Goal: Task Accomplishment & Management: Manage account settings

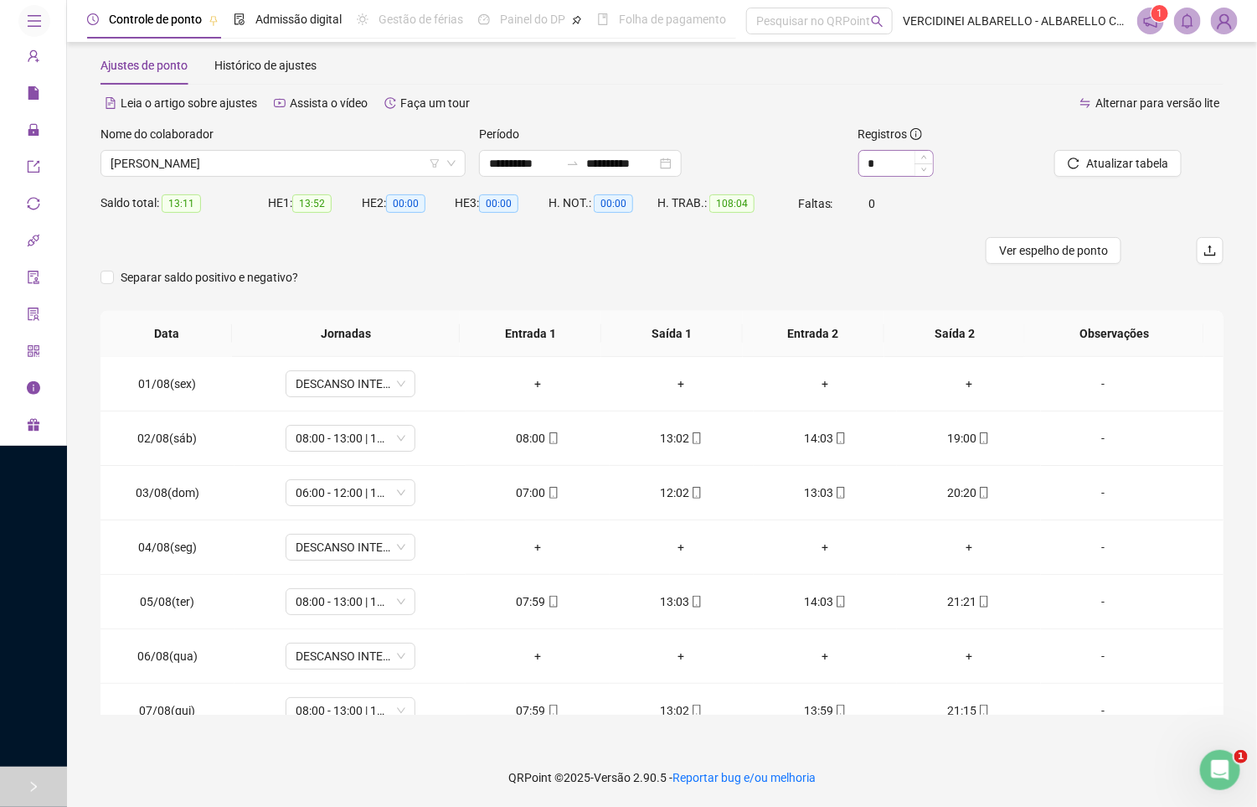
scroll to position [574, 0]
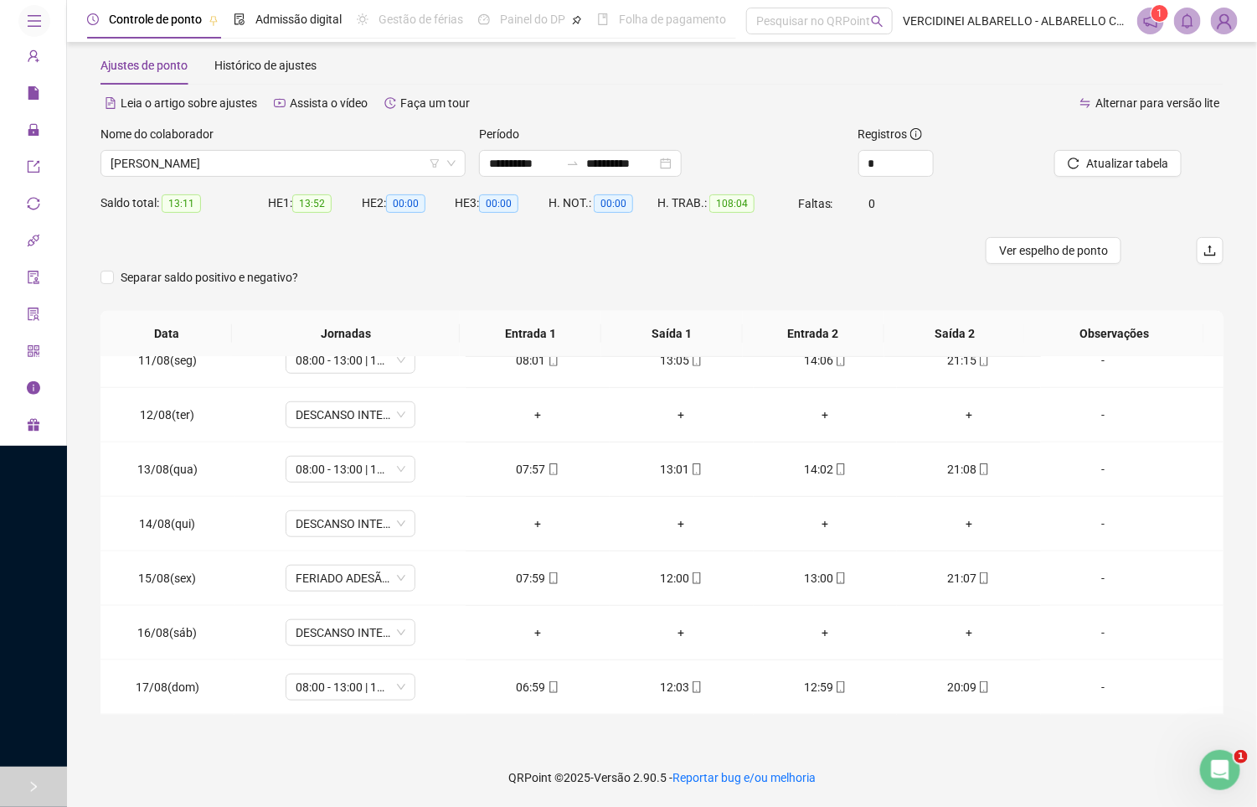
click at [1236, 26] on span at bounding box center [1224, 21] width 27 height 27
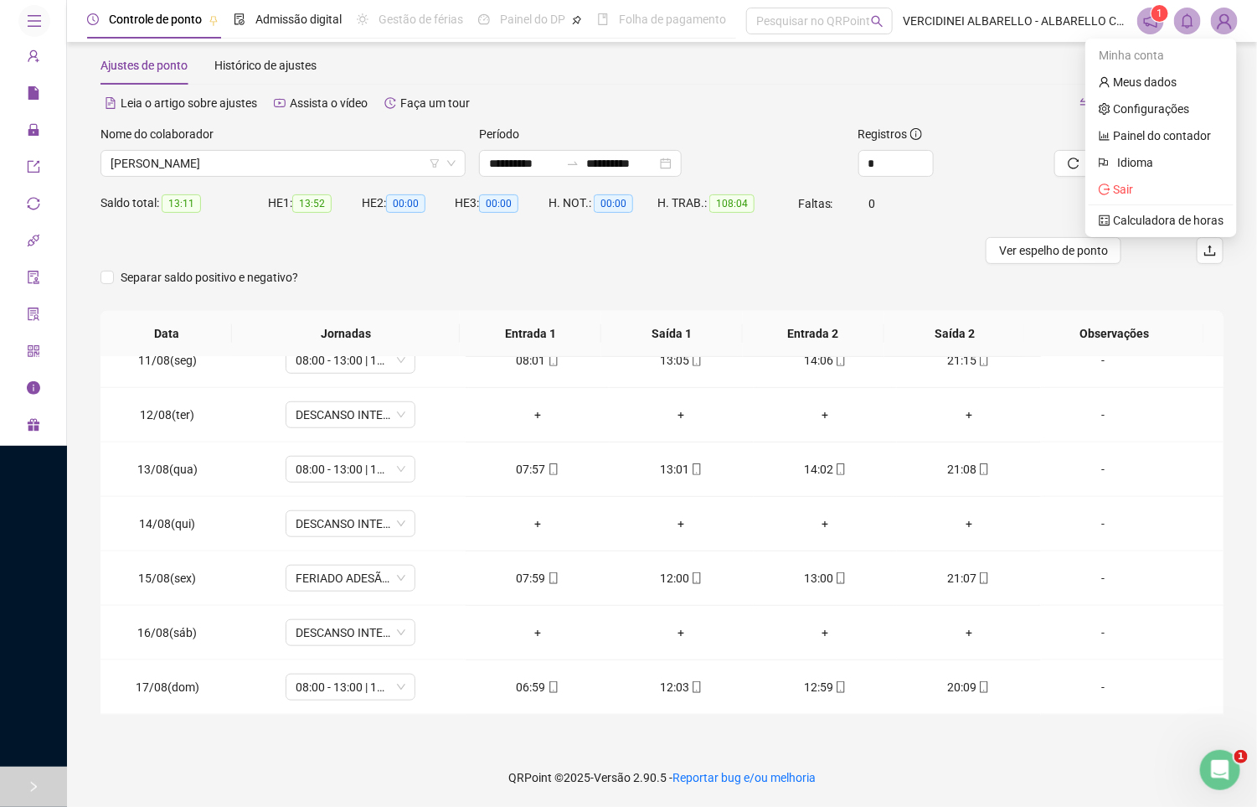
click at [1231, 23] on img at bounding box center [1224, 20] width 25 height 25
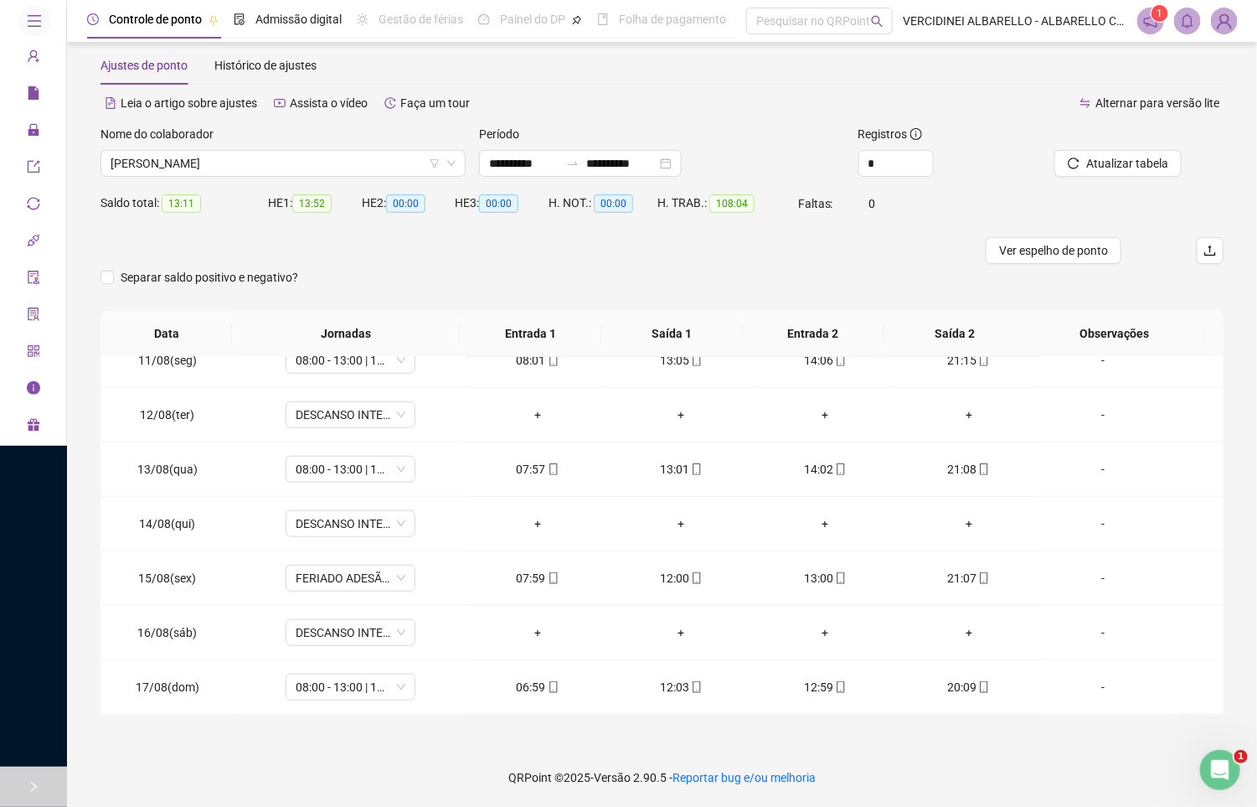
drag, startPoint x: 1222, startPoint y: 20, endPoint x: 1194, endPoint y: 116, distance: 100.2
click at [1224, 20] on img at bounding box center [1224, 20] width 25 height 25
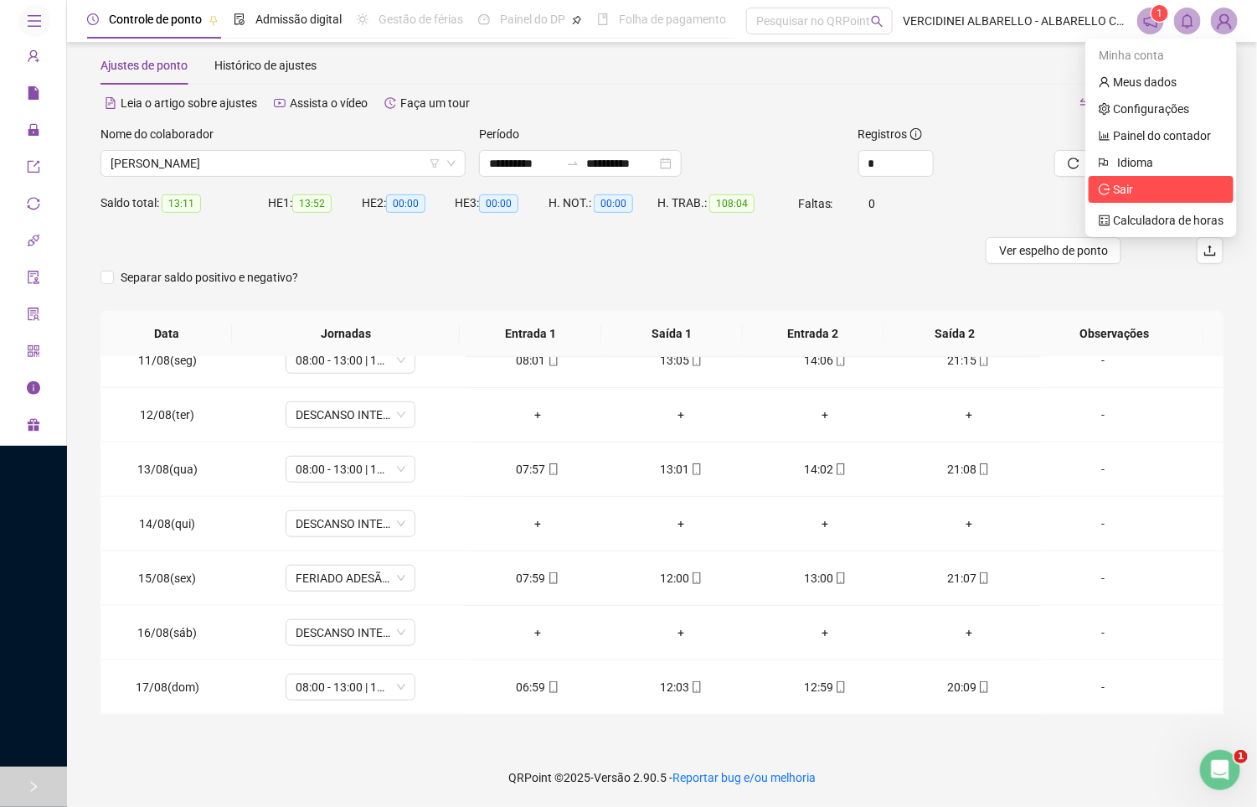
click at [1131, 193] on span "Sair" at bounding box center [1123, 189] width 20 height 13
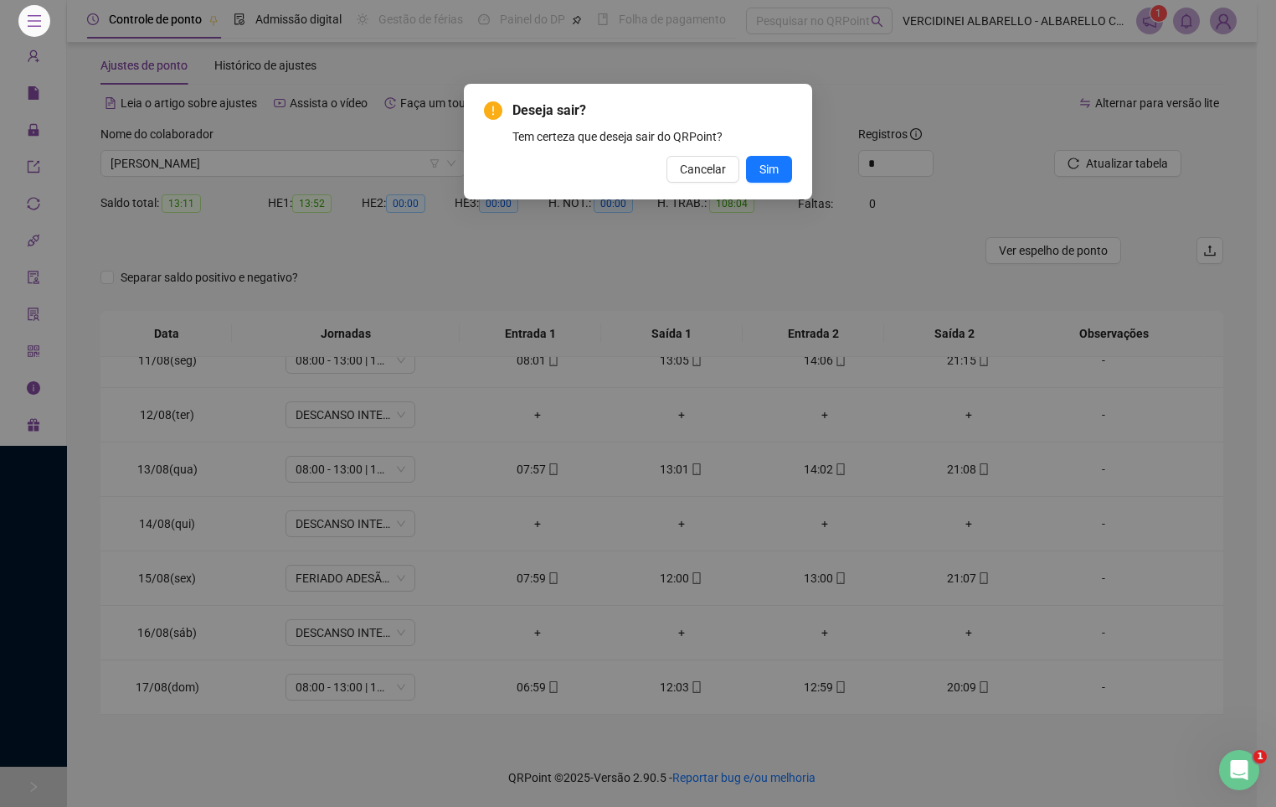
click at [726, 152] on div "Deseja sair? Tem certeza que deseja sair do QRPoint? Cancelar Sim" at bounding box center [638, 142] width 308 height 82
click at [779, 167] on button "Sim" at bounding box center [769, 169] width 46 height 27
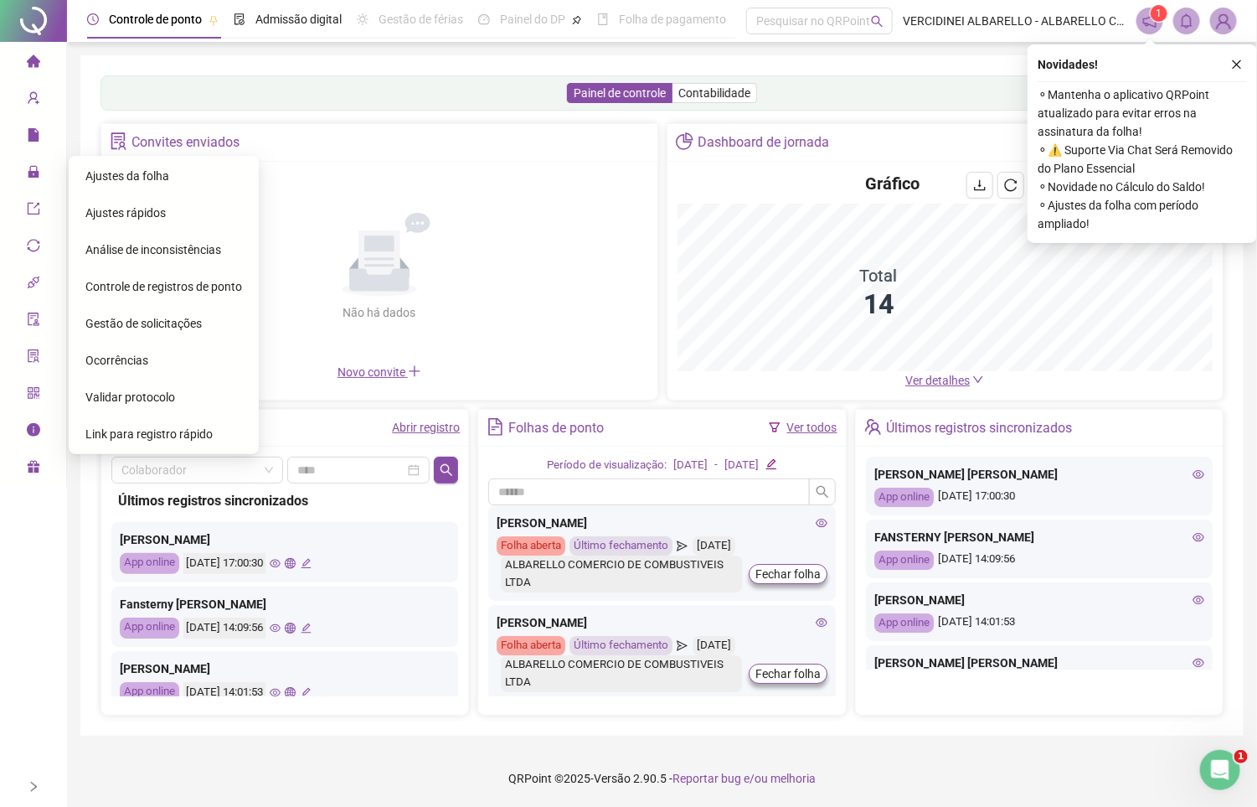
drag, startPoint x: 108, startPoint y: 181, endPoint x: 162, endPoint y: 209, distance: 60.7
click at [109, 181] on span "Ajustes da folha" at bounding box center [127, 175] width 84 height 13
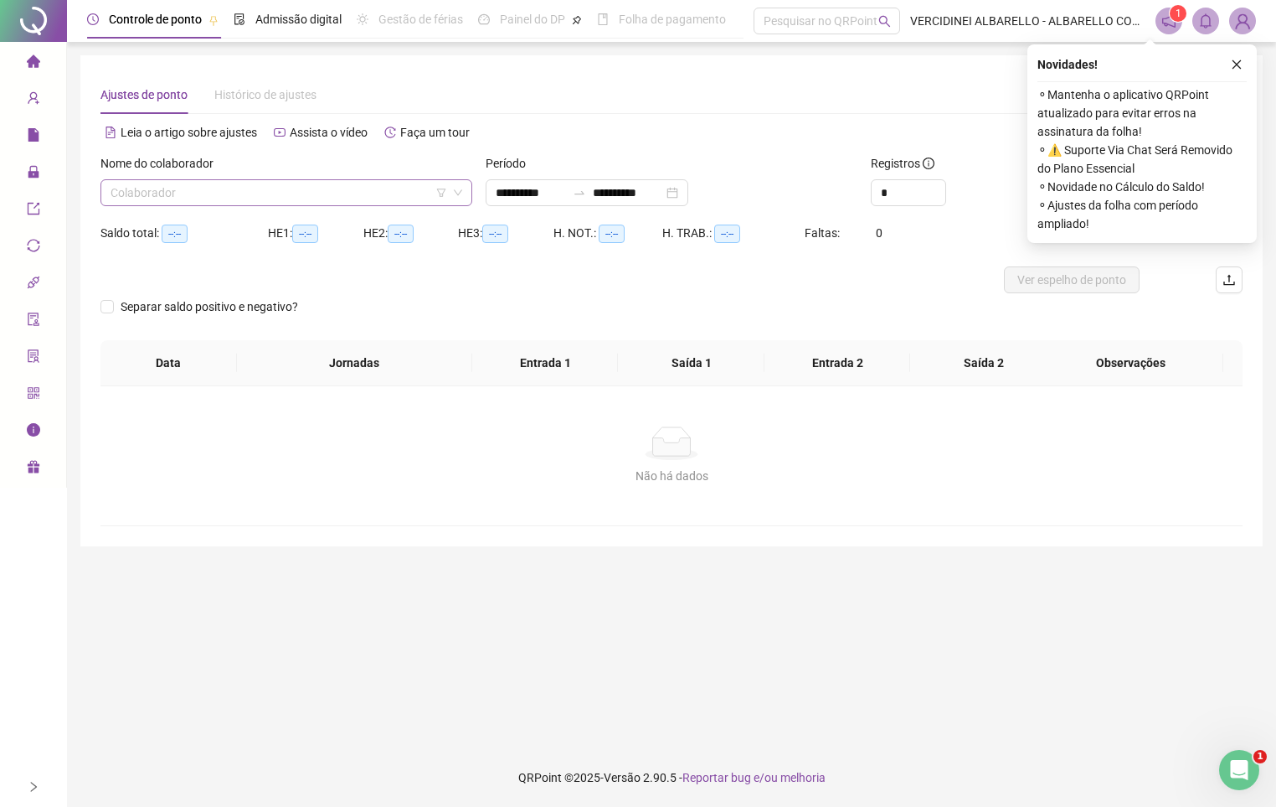
type input "**********"
click at [187, 186] on input "search" at bounding box center [279, 192] width 337 height 25
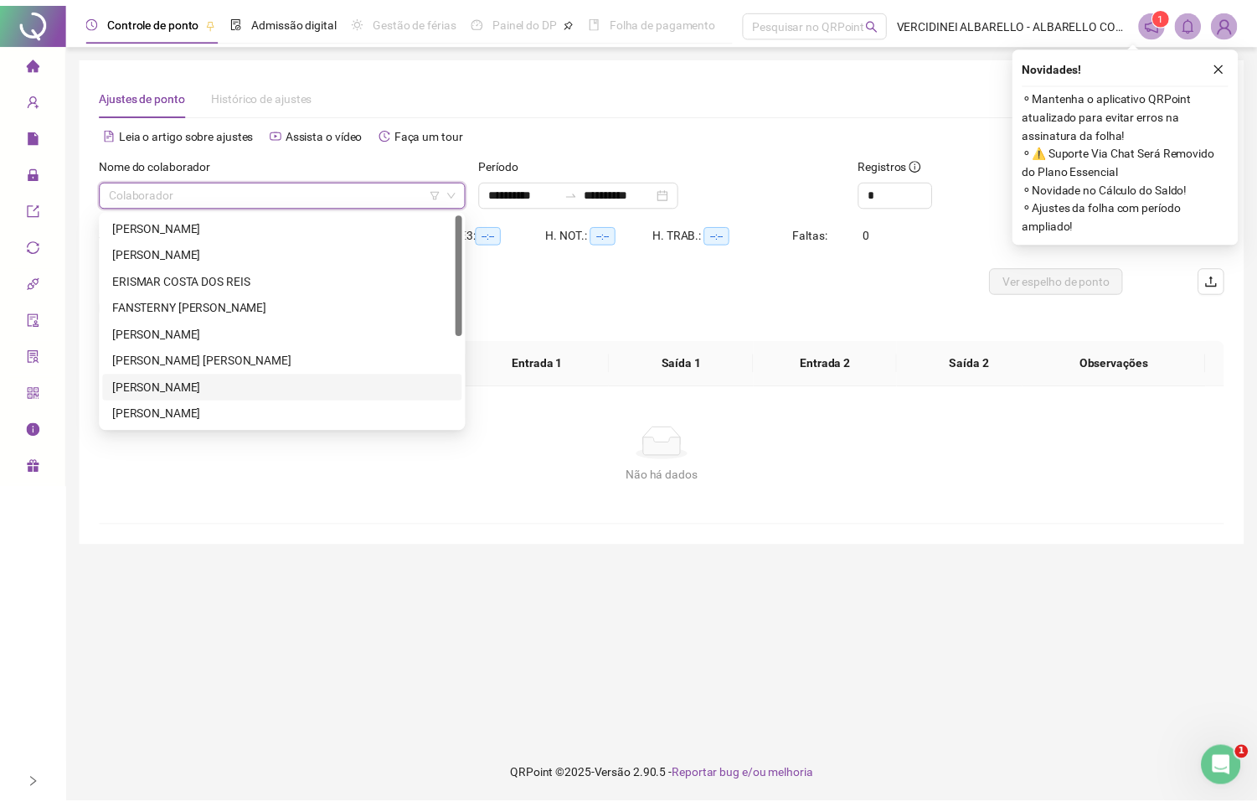
scroll to position [161, 0]
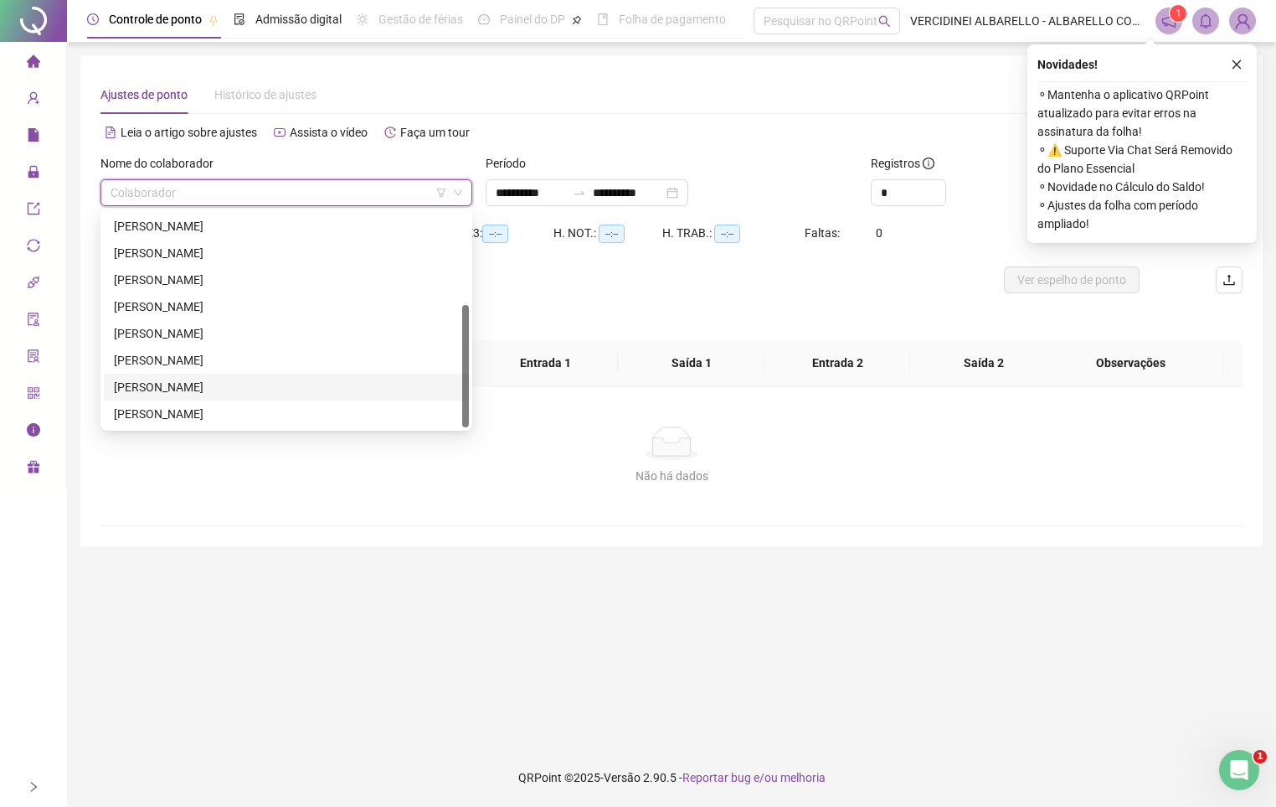
click at [291, 380] on div "[PERSON_NAME]" at bounding box center [286, 387] width 345 height 18
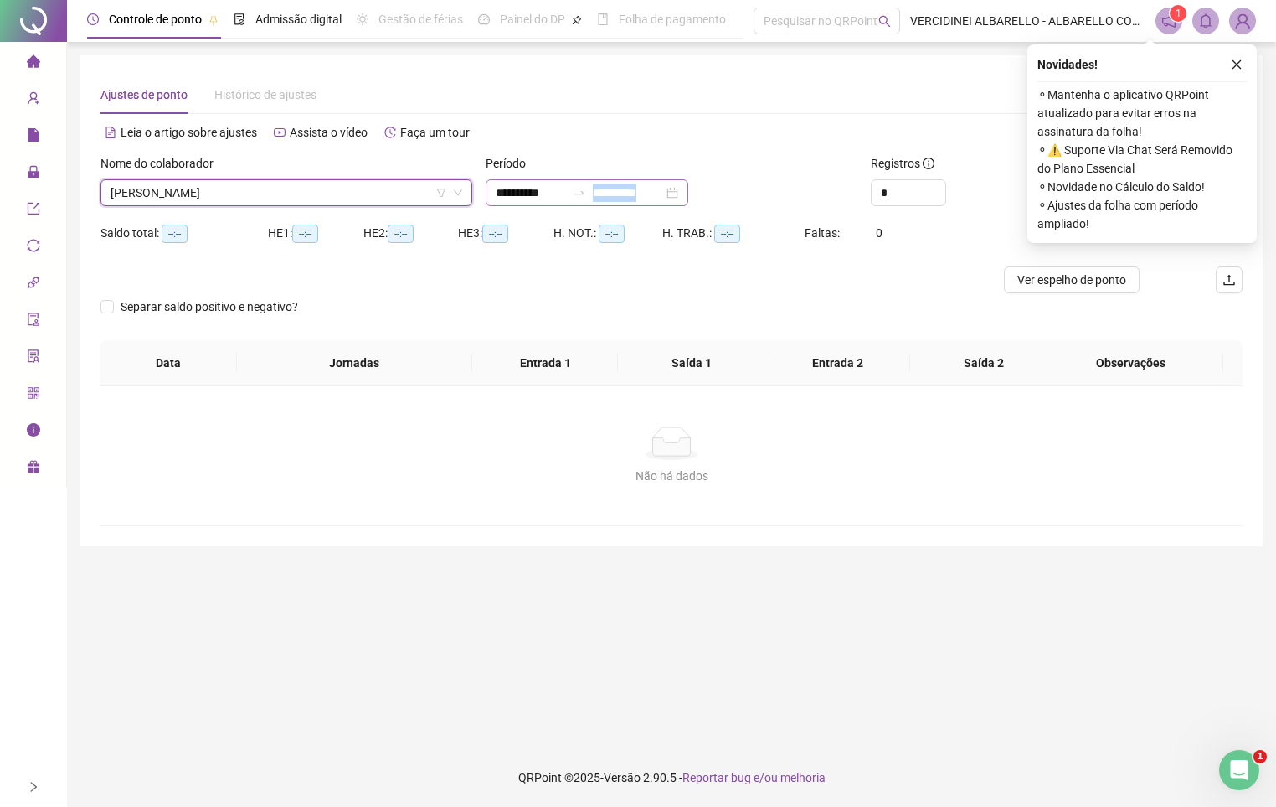
click at [654, 204] on div "**********" at bounding box center [671, 186] width 385 height 65
drag, startPoint x: 654, startPoint y: 204, endPoint x: 569, endPoint y: 171, distance: 91.8
click at [569, 171] on div "Período" at bounding box center [672, 166] width 372 height 25
click at [560, 186] on input "**********" at bounding box center [531, 192] width 70 height 18
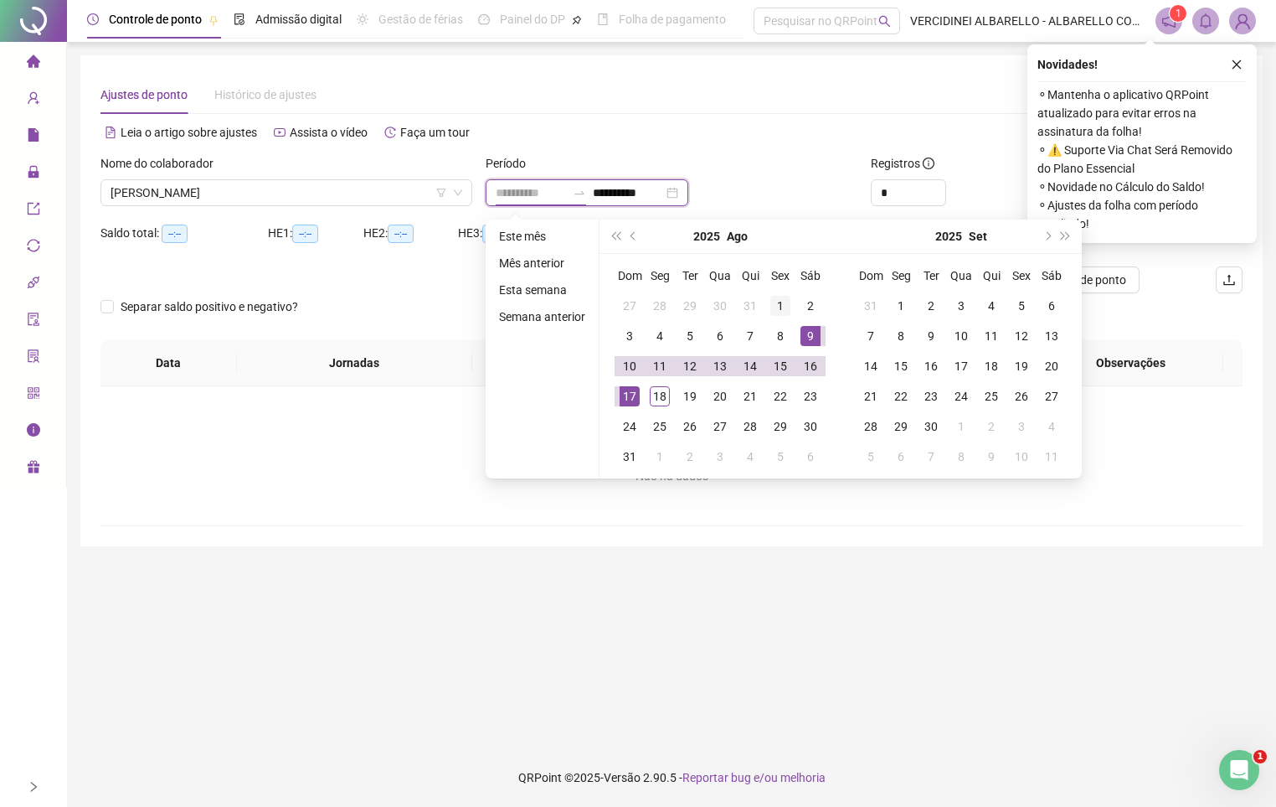
type input "**********"
click at [780, 300] on div "1" at bounding box center [781, 306] width 20 height 20
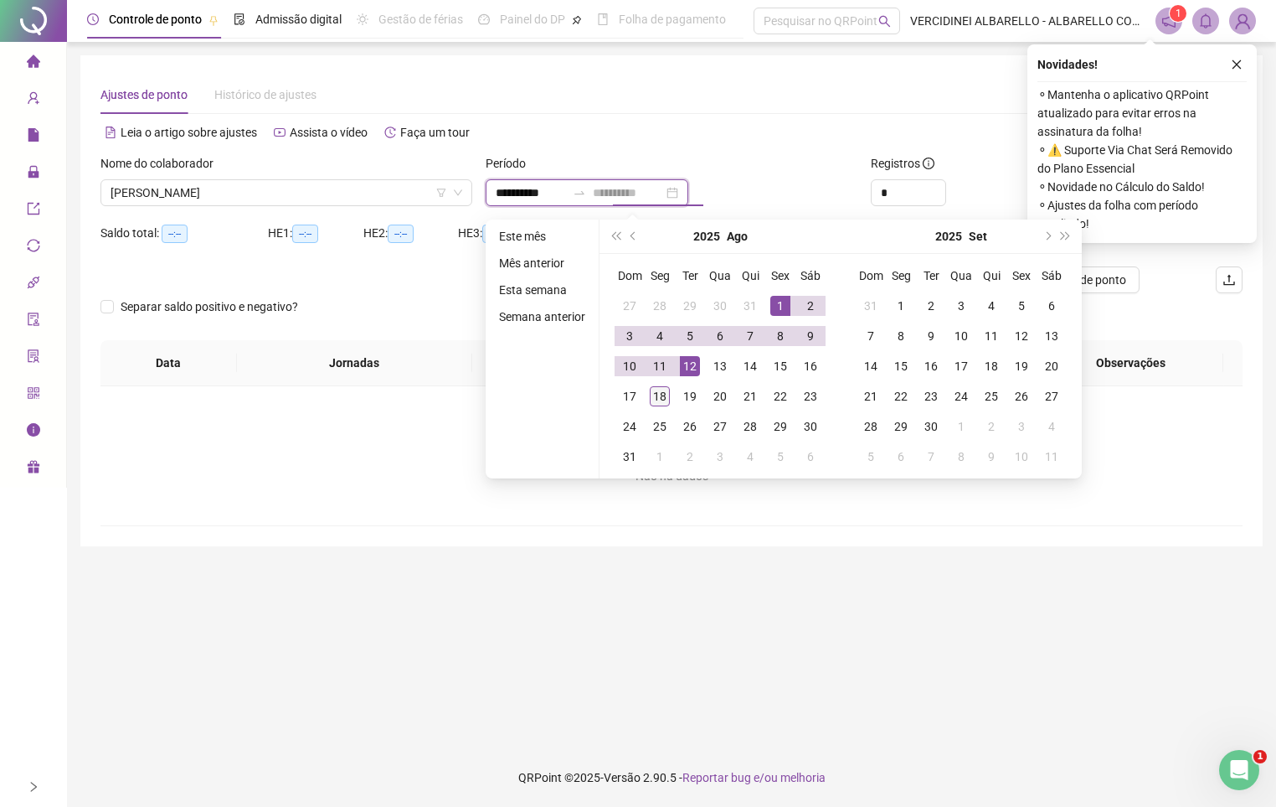
type input "**********"
click at [669, 387] on td "18" at bounding box center [660, 396] width 30 height 30
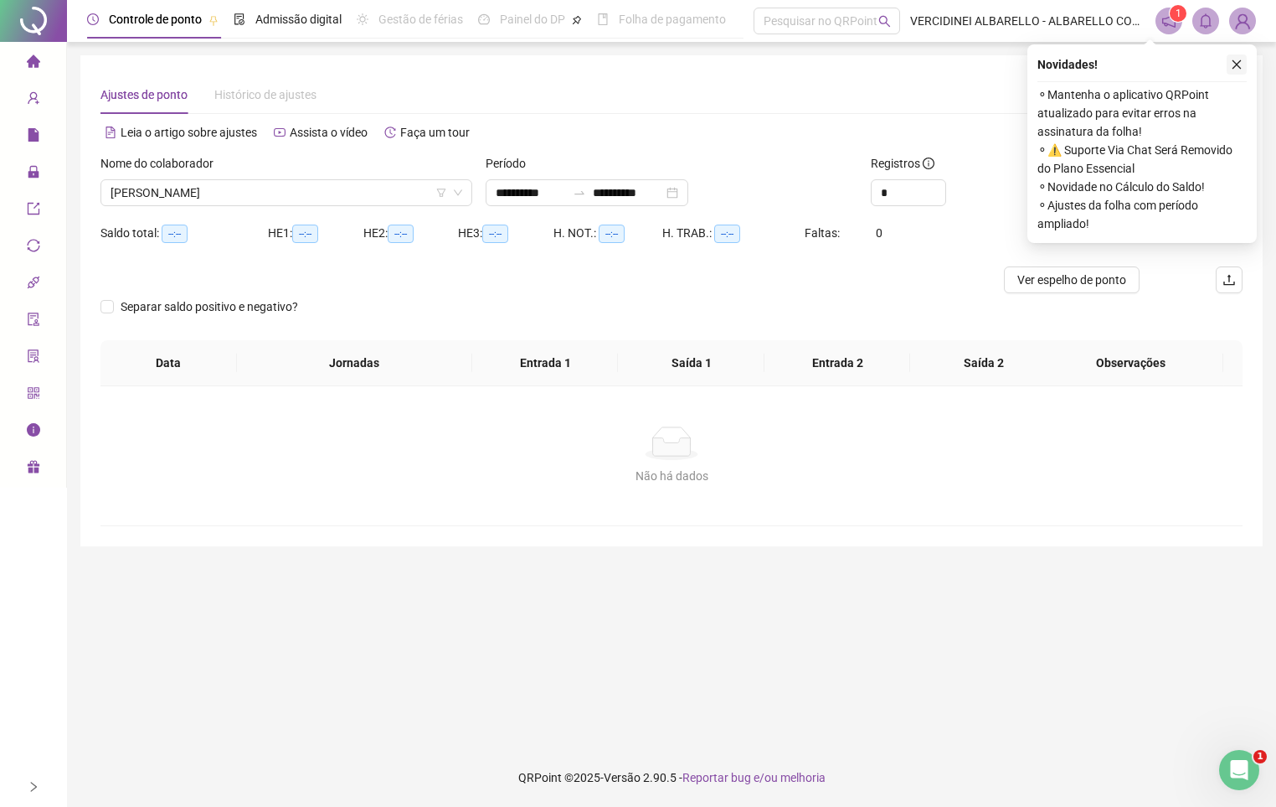
click at [1235, 59] on icon "close" at bounding box center [1237, 65] width 12 height 12
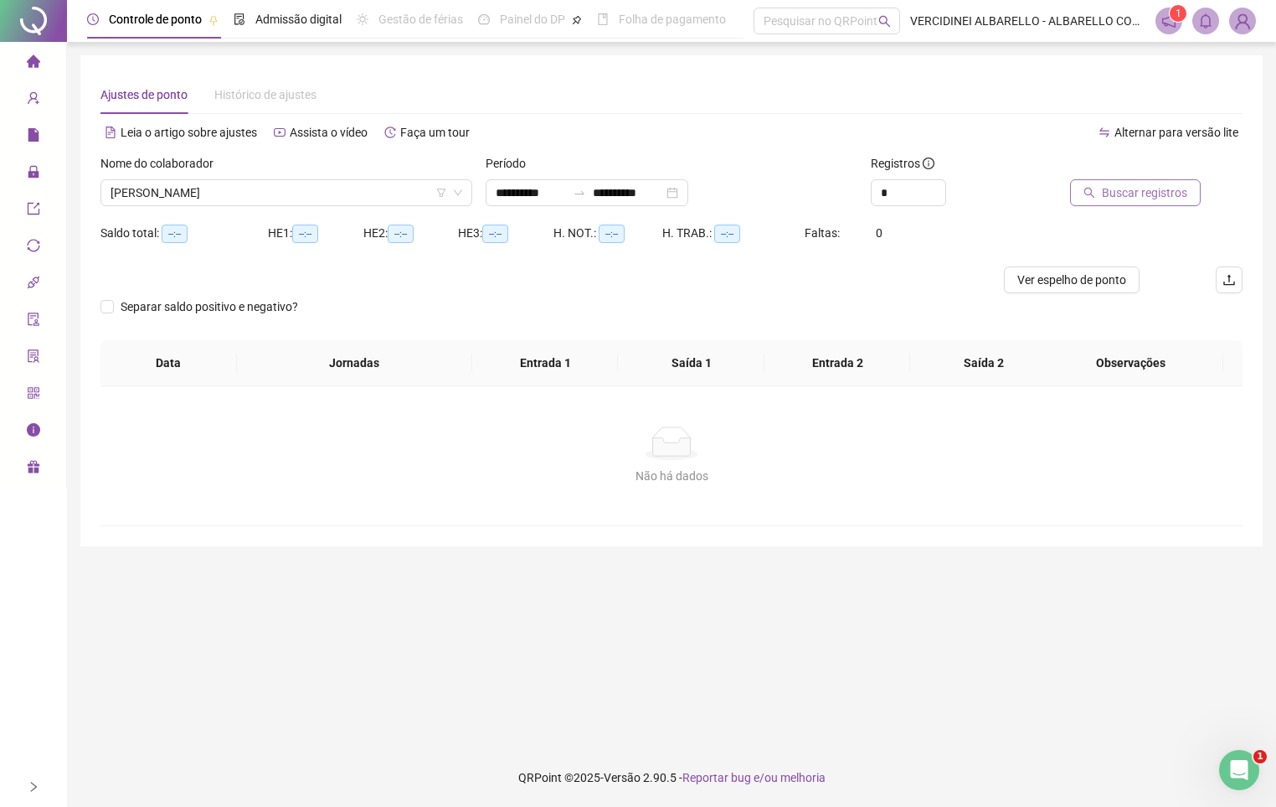
click at [1159, 194] on span "Buscar registros" at bounding box center [1144, 192] width 85 height 18
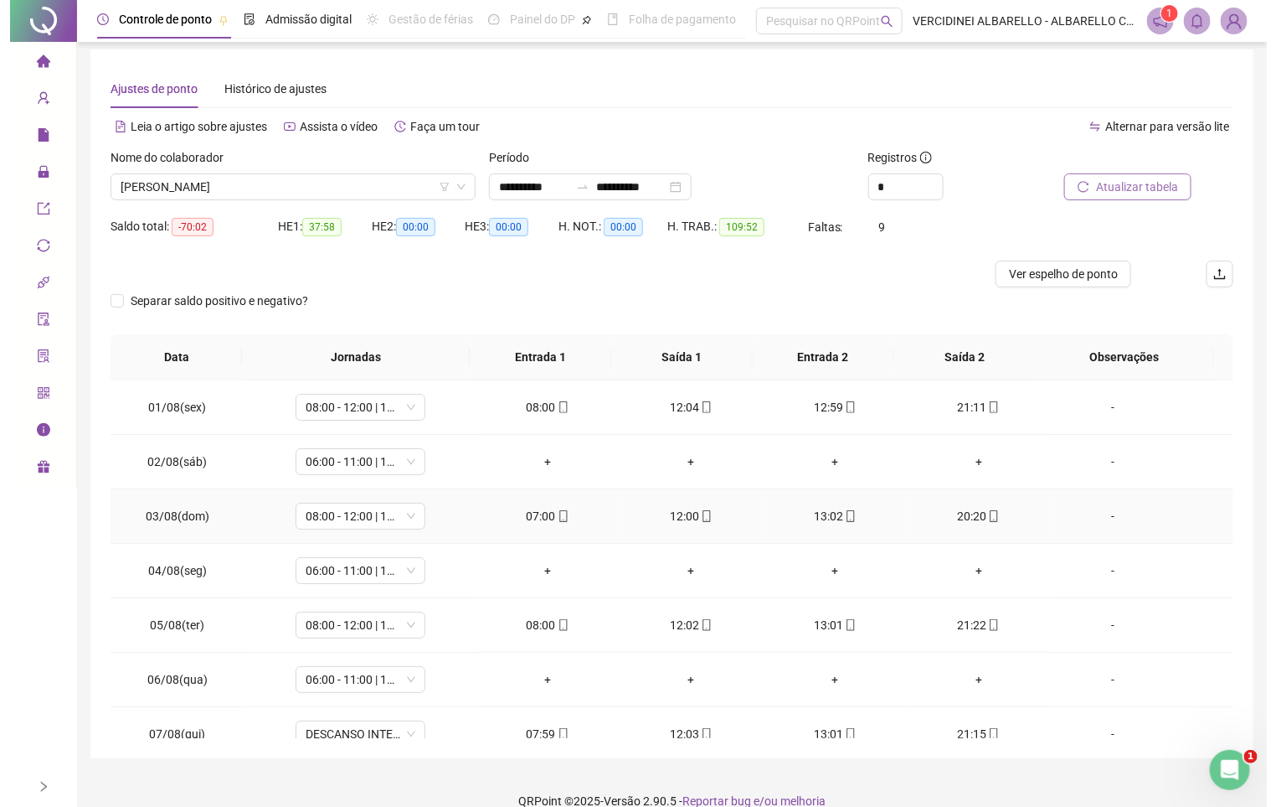
scroll to position [0, 0]
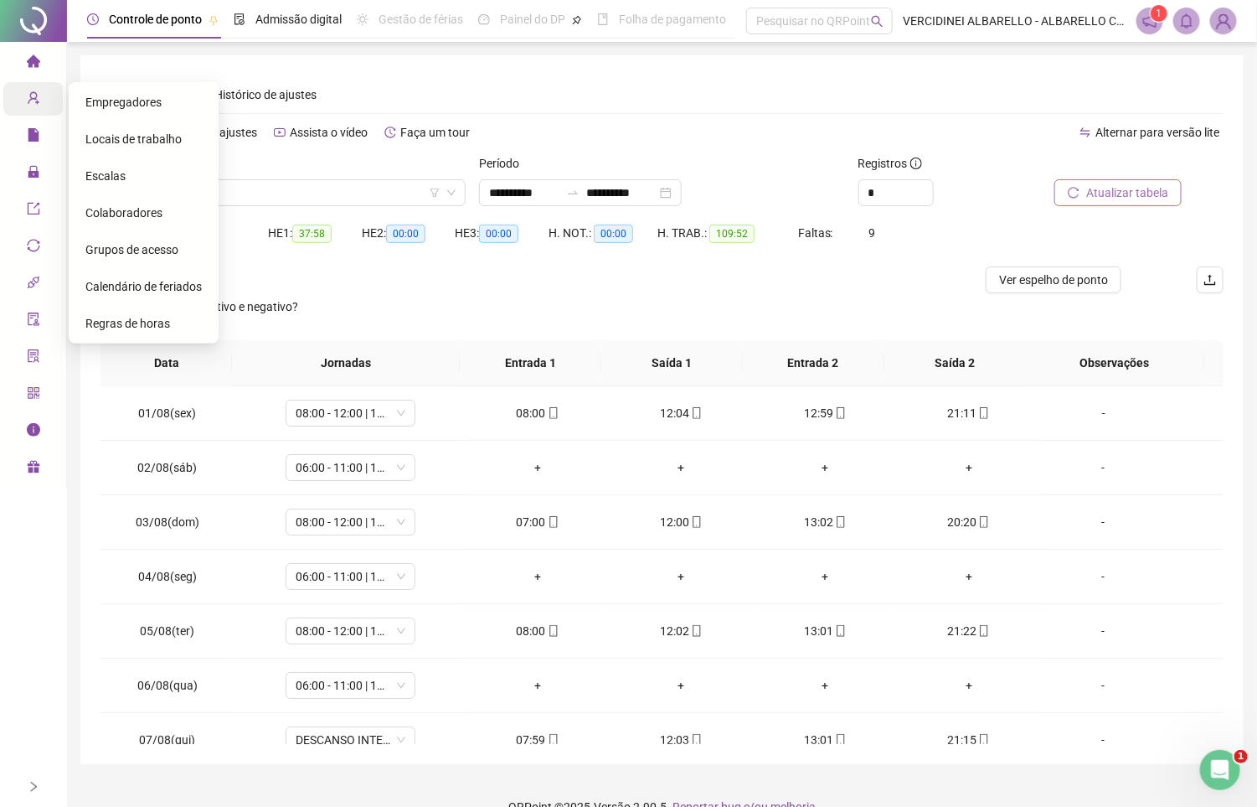
click at [33, 96] on icon "user-add" at bounding box center [33, 97] width 13 height 13
click at [126, 237] on div "Grupos de acesso" at bounding box center [143, 250] width 116 height 34
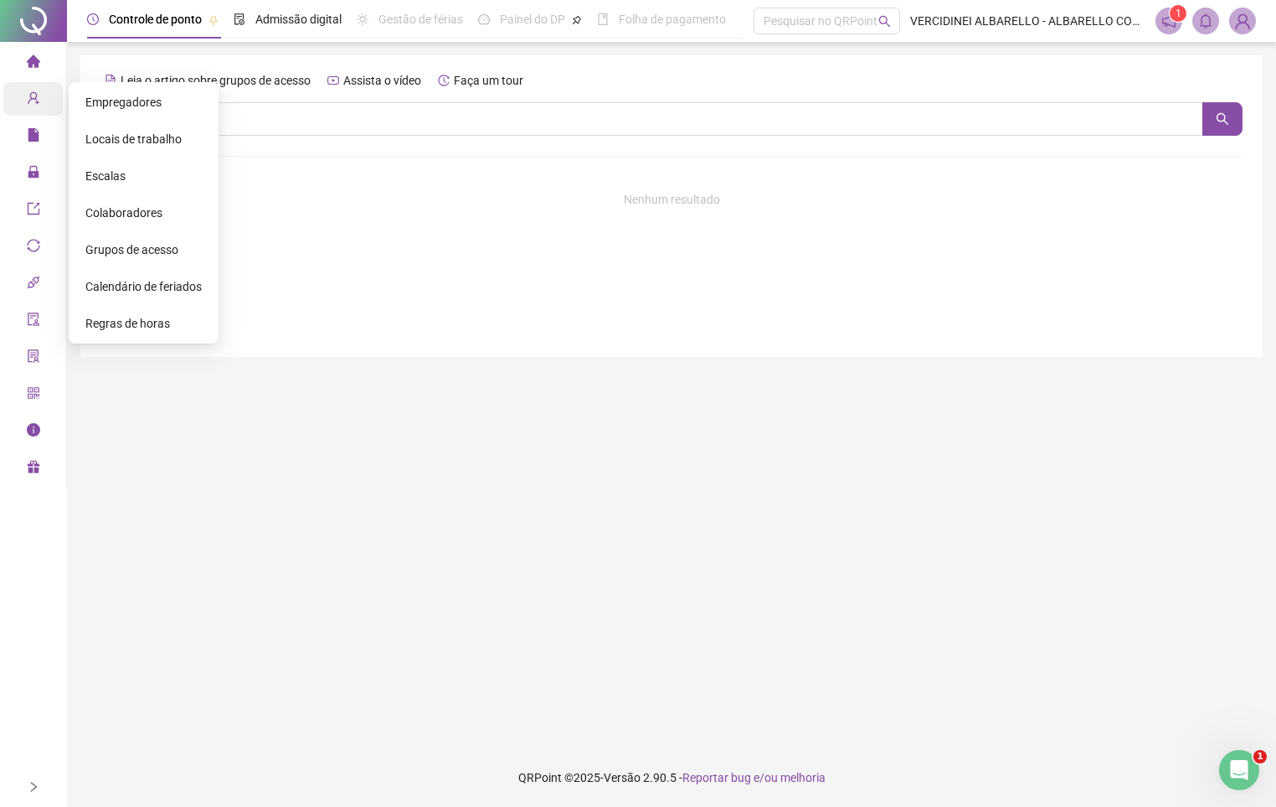
click at [126, 209] on span "Colaboradores" at bounding box center [123, 212] width 77 height 13
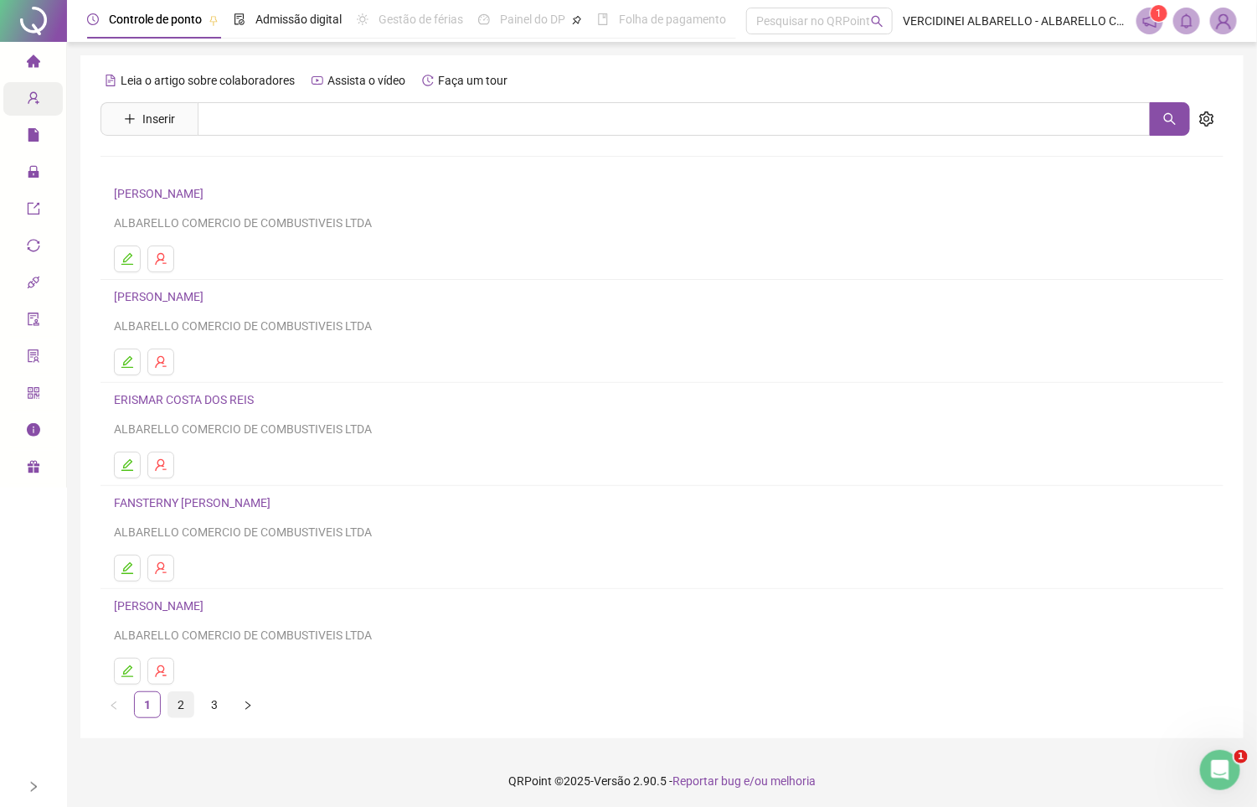
click at [182, 709] on link "2" at bounding box center [180, 704] width 25 height 25
click at [211, 709] on link "3" at bounding box center [214, 704] width 25 height 25
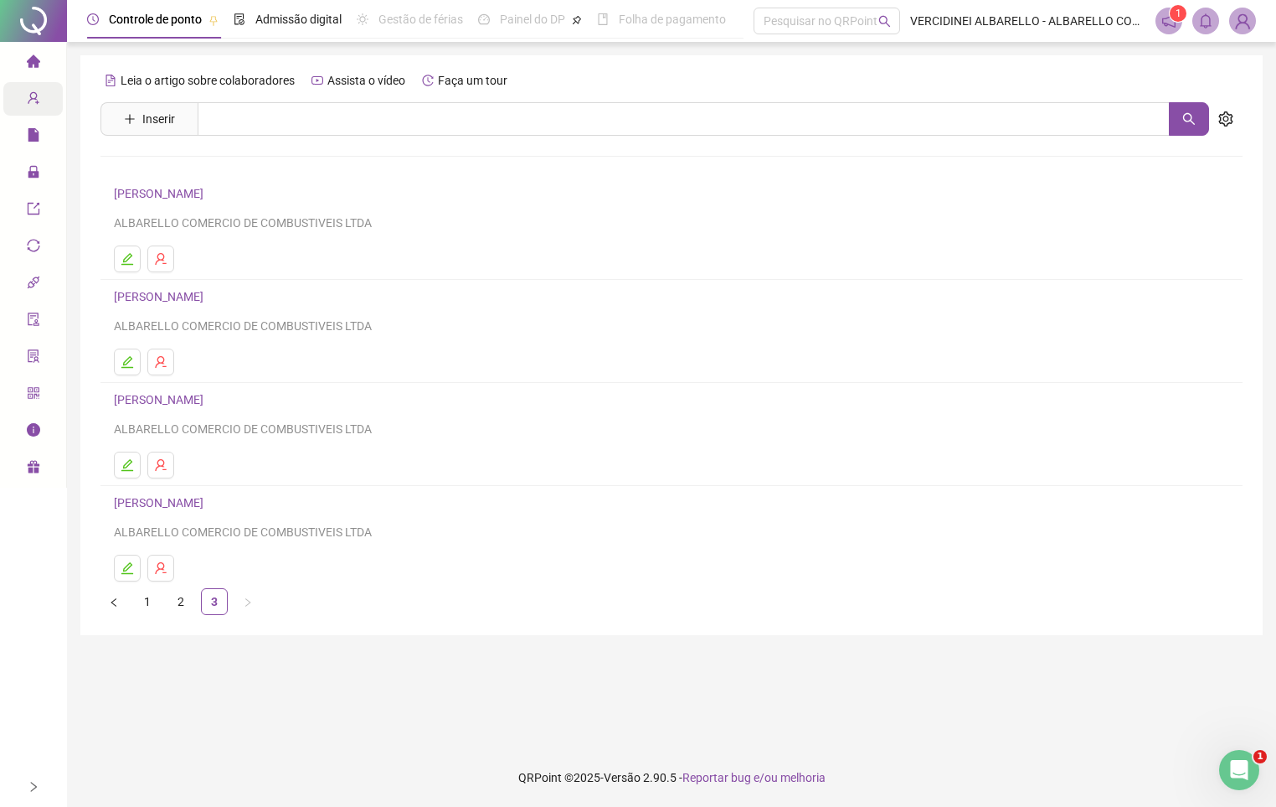
click at [162, 403] on link "[PERSON_NAME]" at bounding box center [161, 399] width 95 height 13
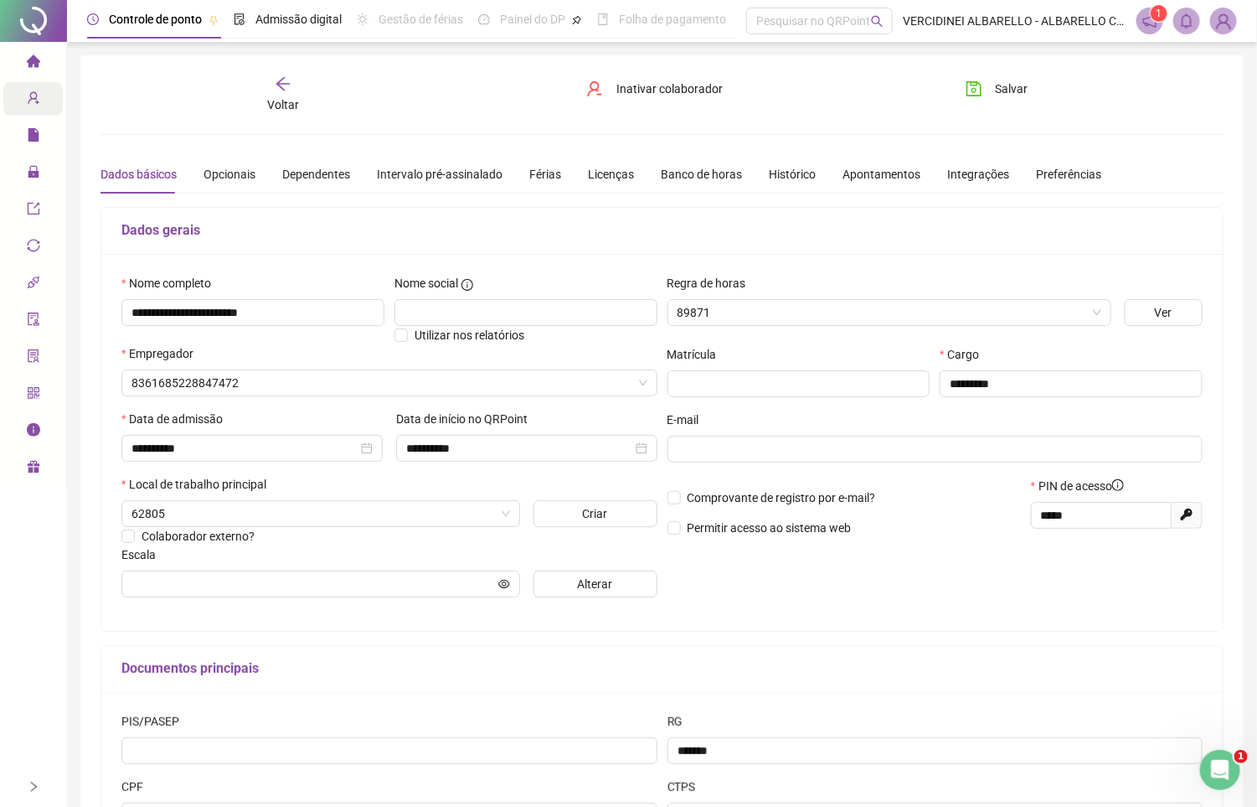
type input "**********"
click at [575, 596] on button "Alterar" at bounding box center [596, 583] width 124 height 27
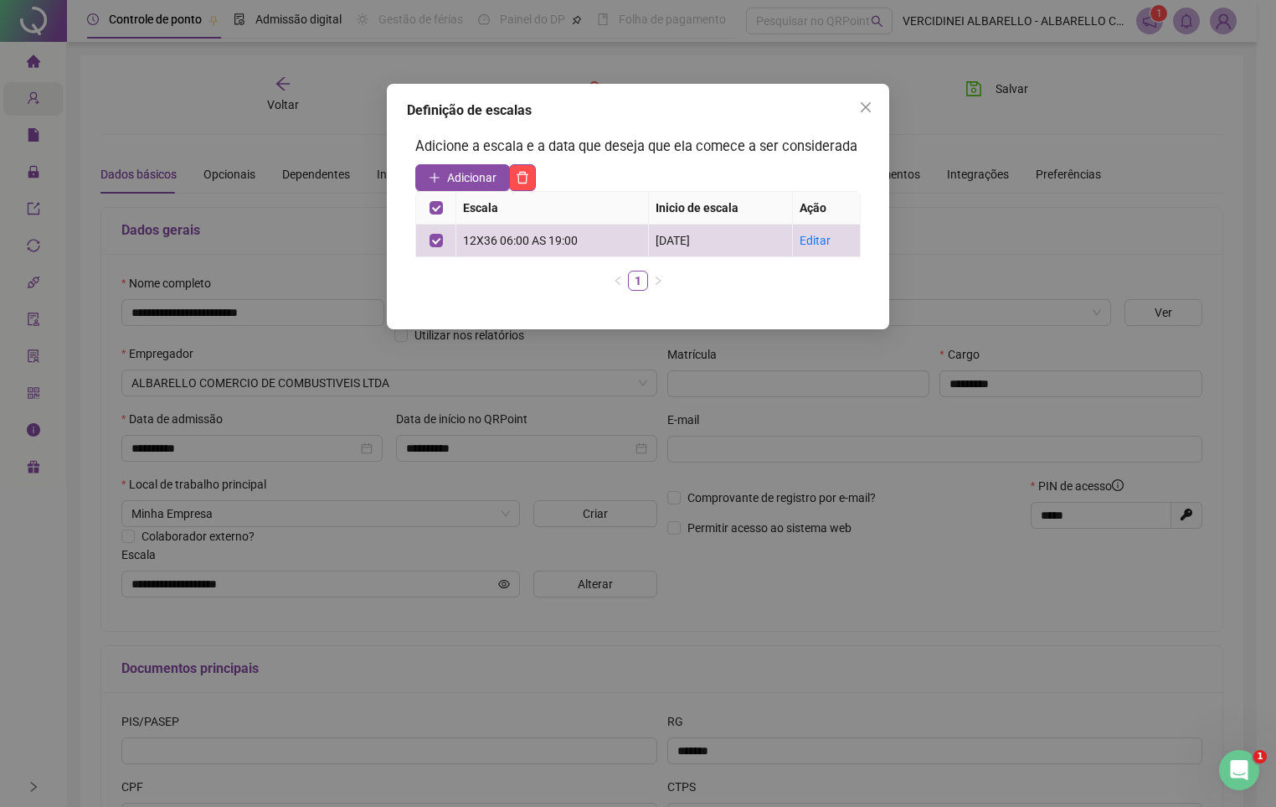
click at [543, 181] on div at bounding box center [562, 177] width 113 height 27
click at [528, 174] on icon "delete" at bounding box center [522, 177] width 13 height 13
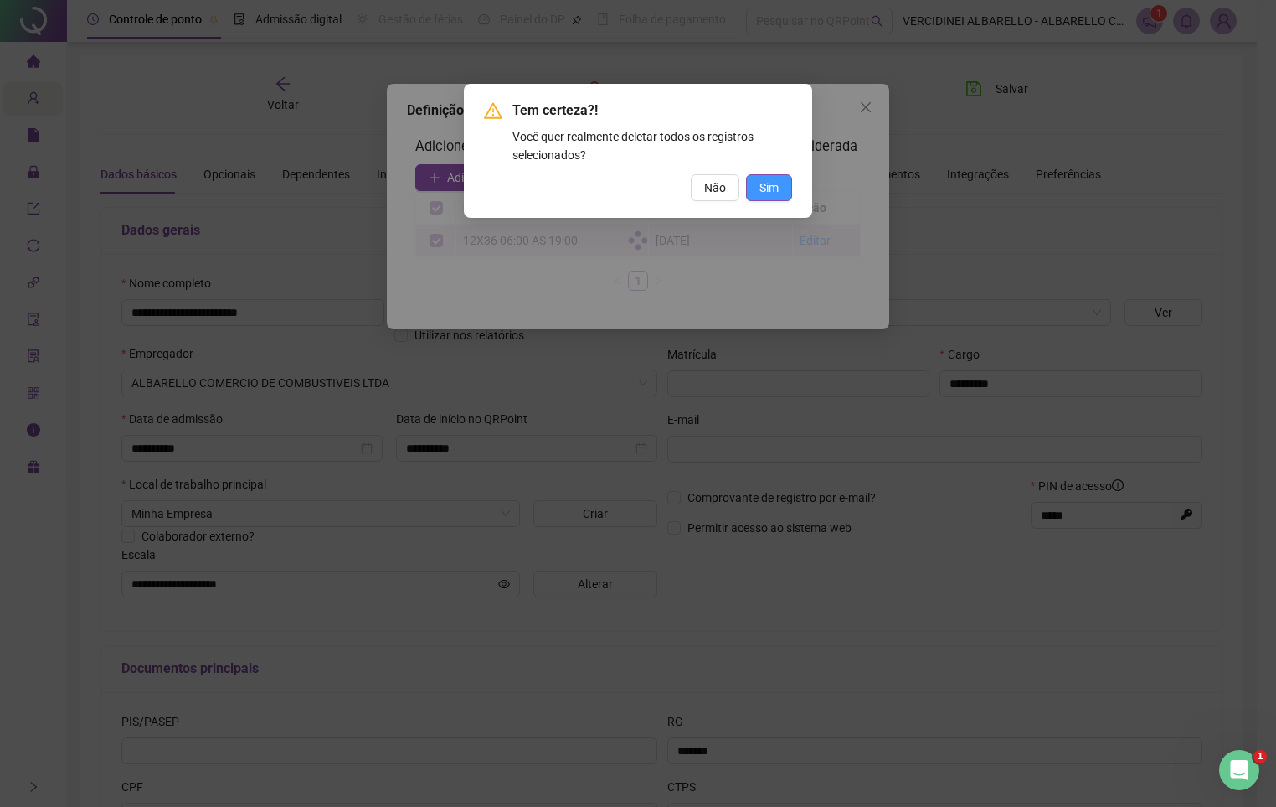
click at [746, 187] on button "Sim" at bounding box center [769, 187] width 46 height 27
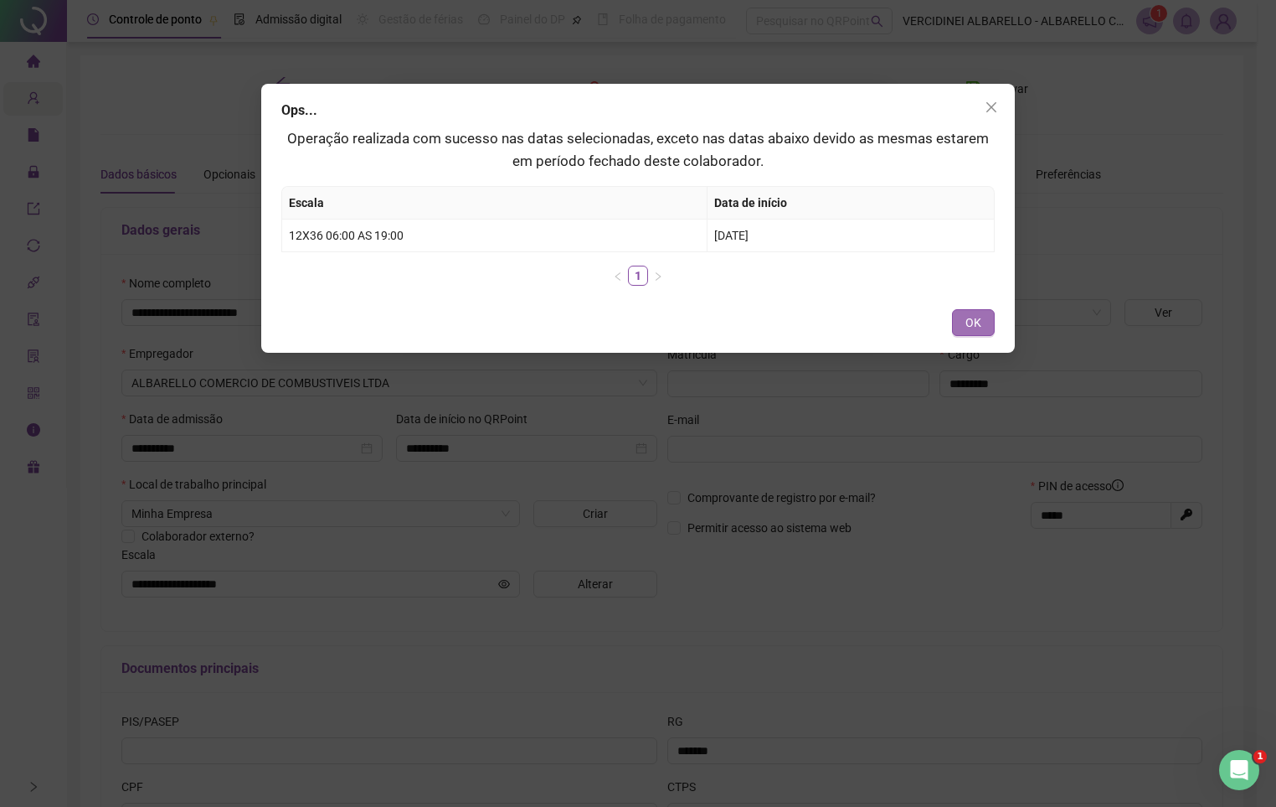
click at [978, 322] on span "OK" at bounding box center [974, 322] width 16 height 18
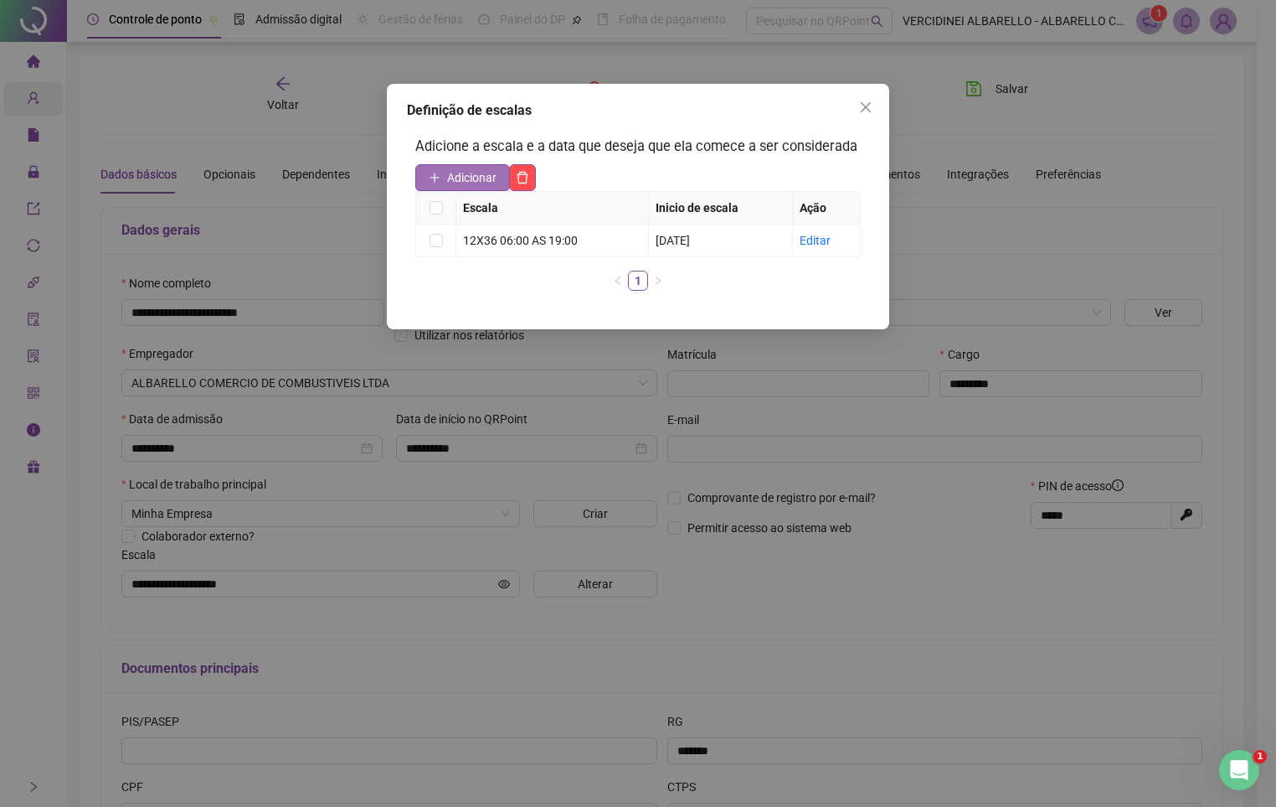
click at [455, 172] on span "Adicionar" at bounding box center [471, 177] width 49 height 18
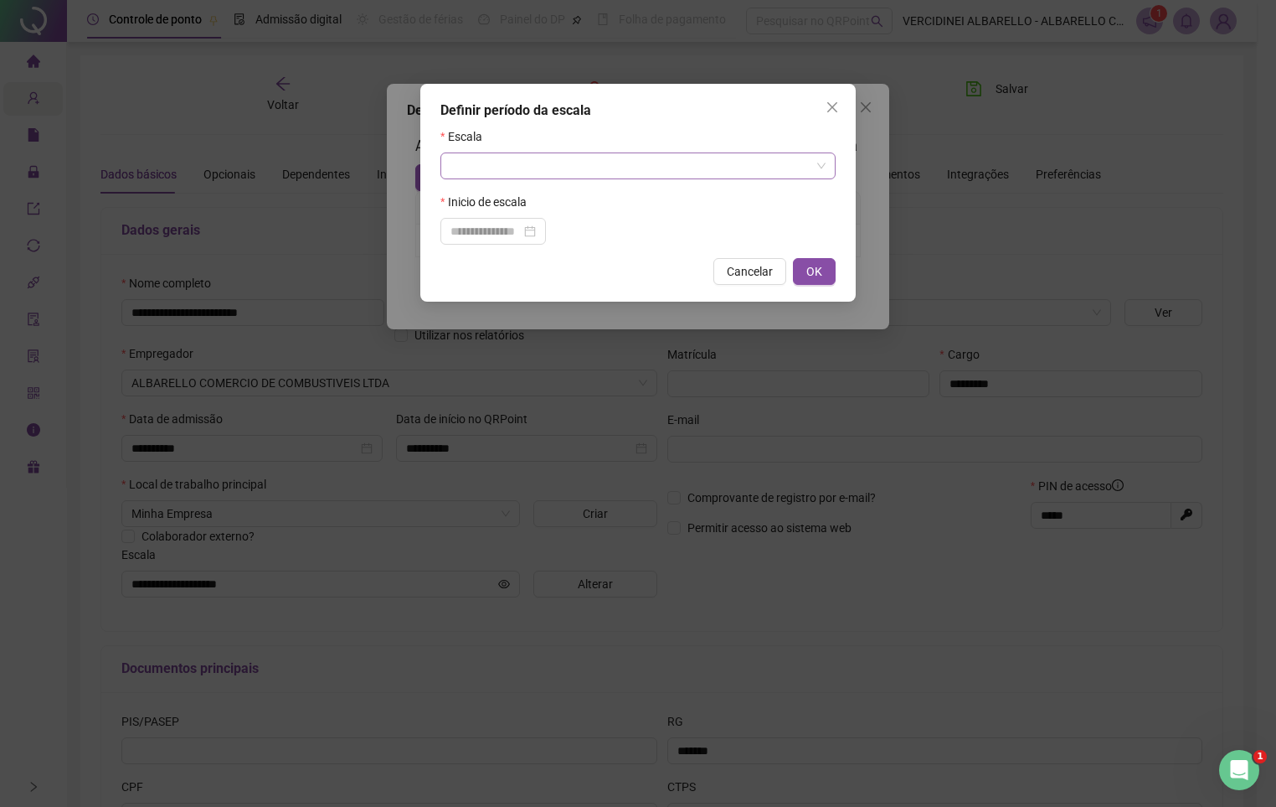
click at [467, 164] on input "search" at bounding box center [631, 165] width 360 height 25
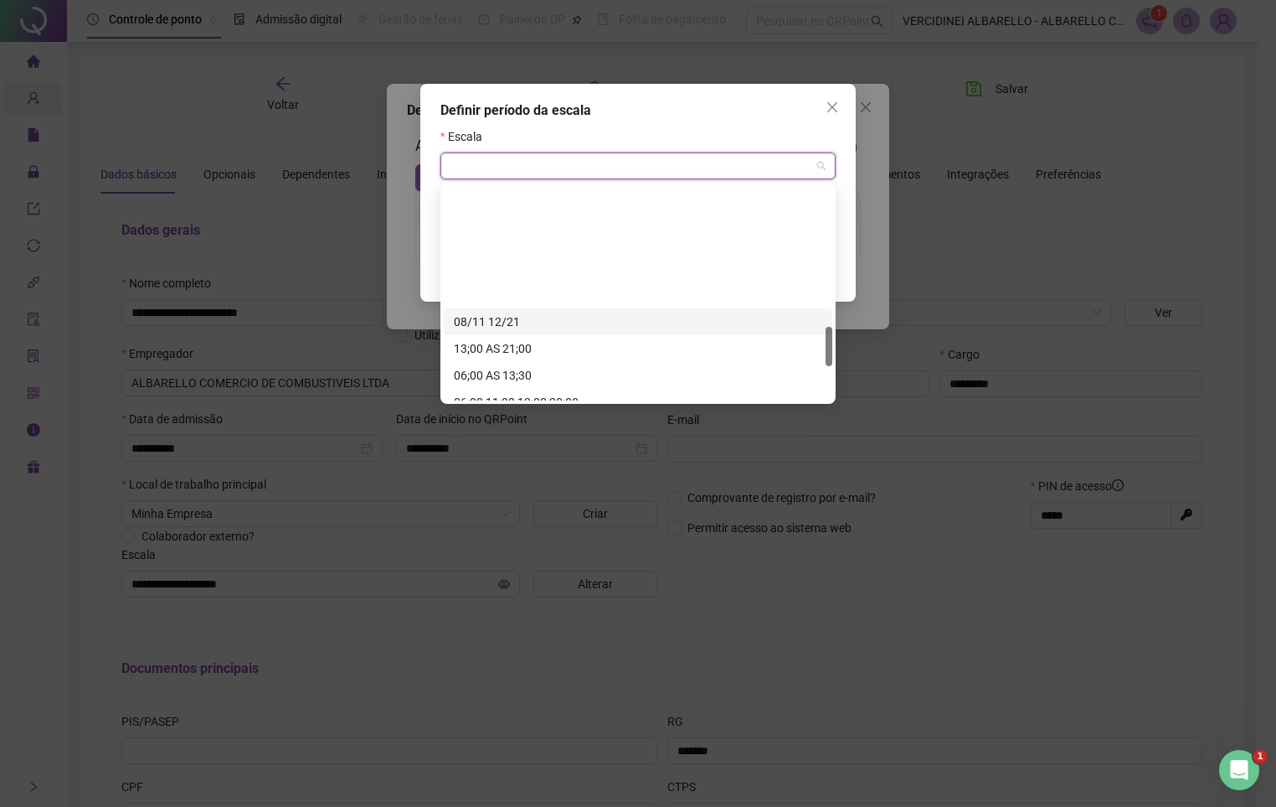
scroll to position [937, 0]
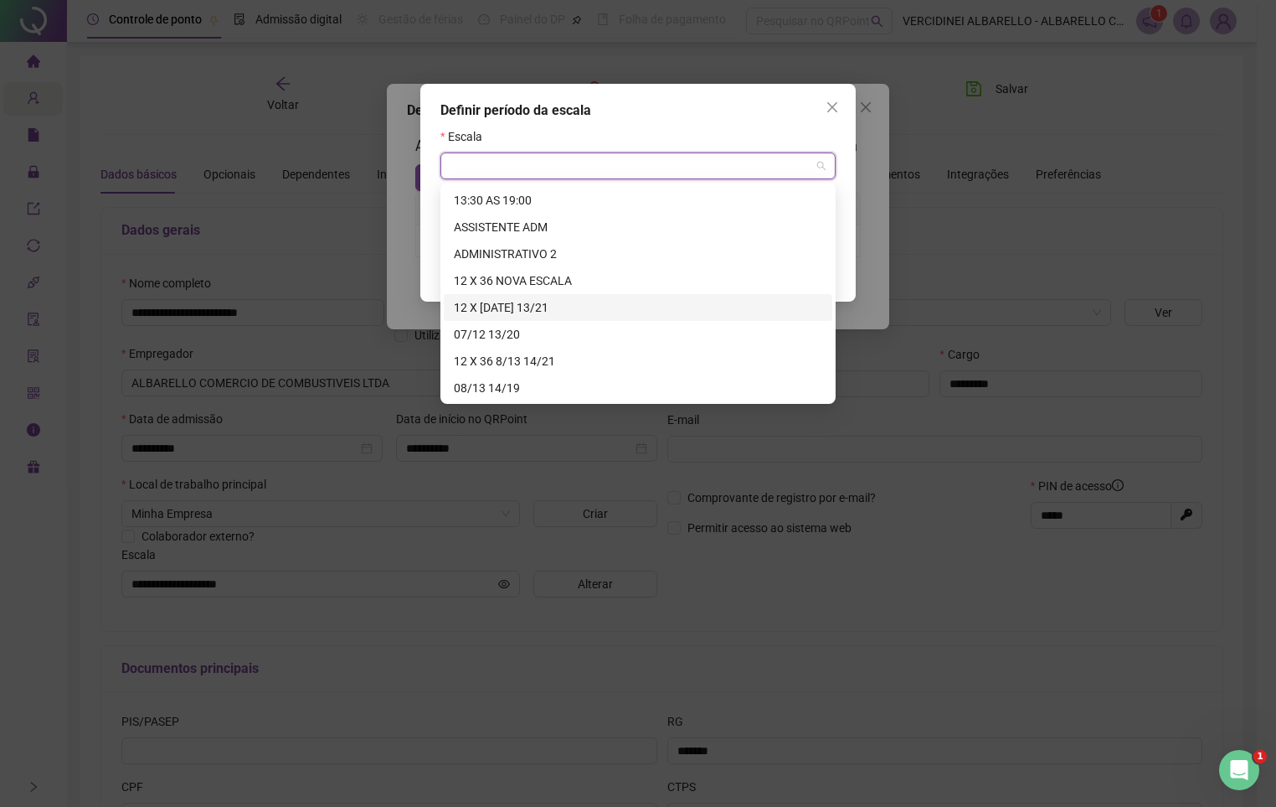
click at [581, 310] on div "12 X [DATE] 13/21" at bounding box center [638, 307] width 369 height 18
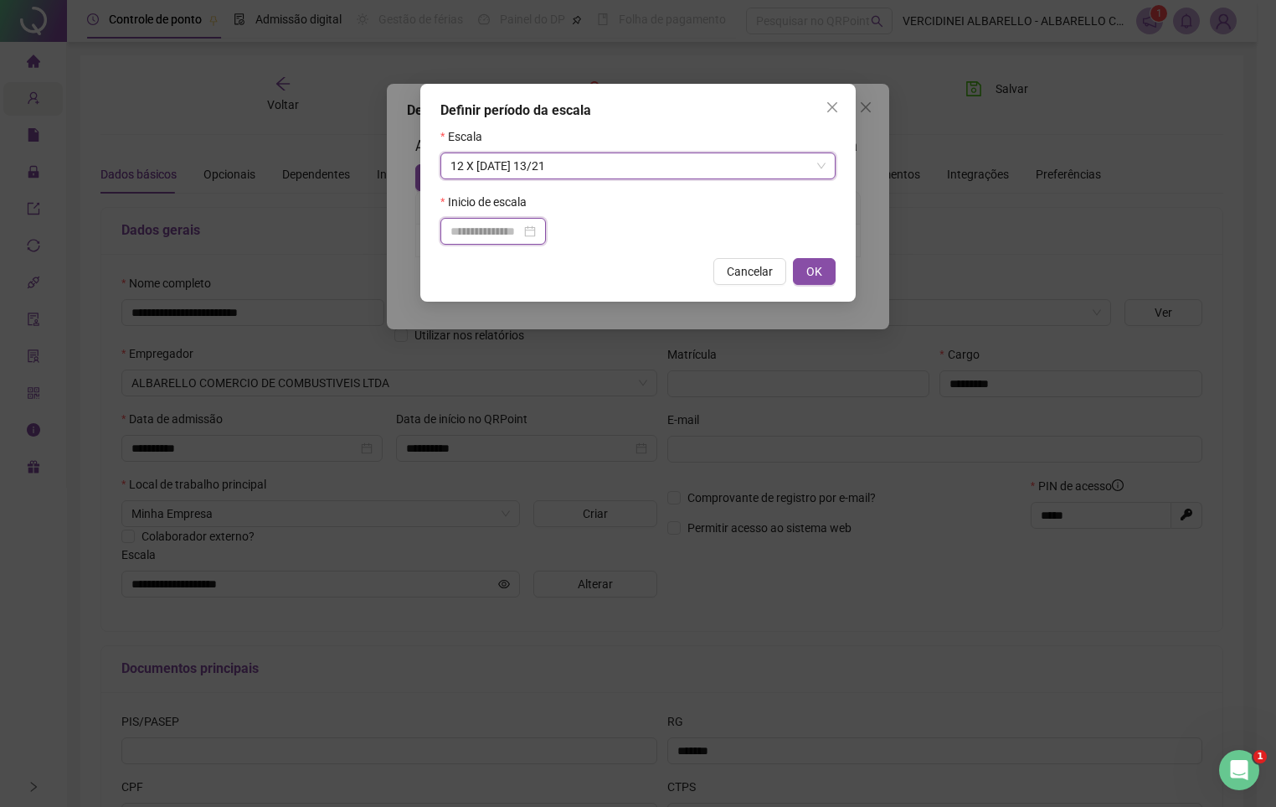
click at [475, 232] on input at bounding box center [486, 231] width 70 height 18
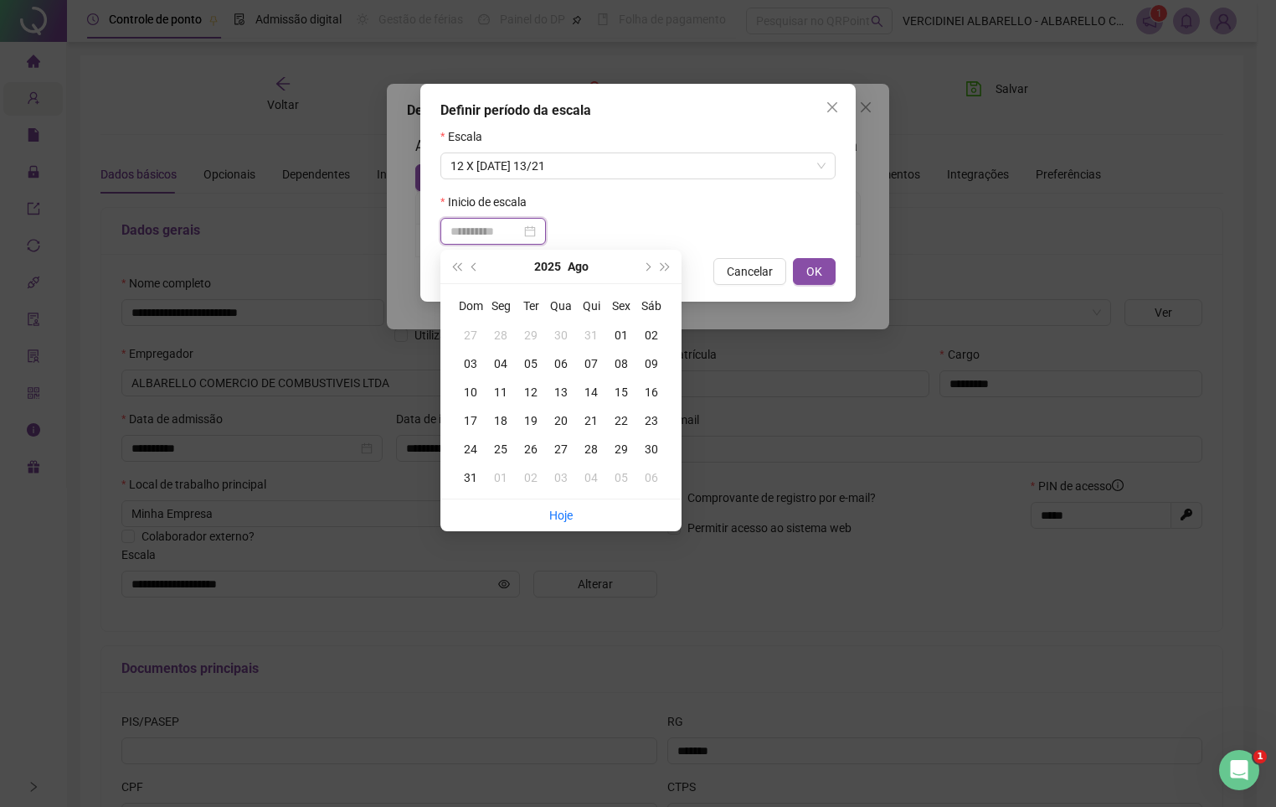
type input "**********"
click at [621, 338] on div "01" at bounding box center [621, 335] width 30 height 18
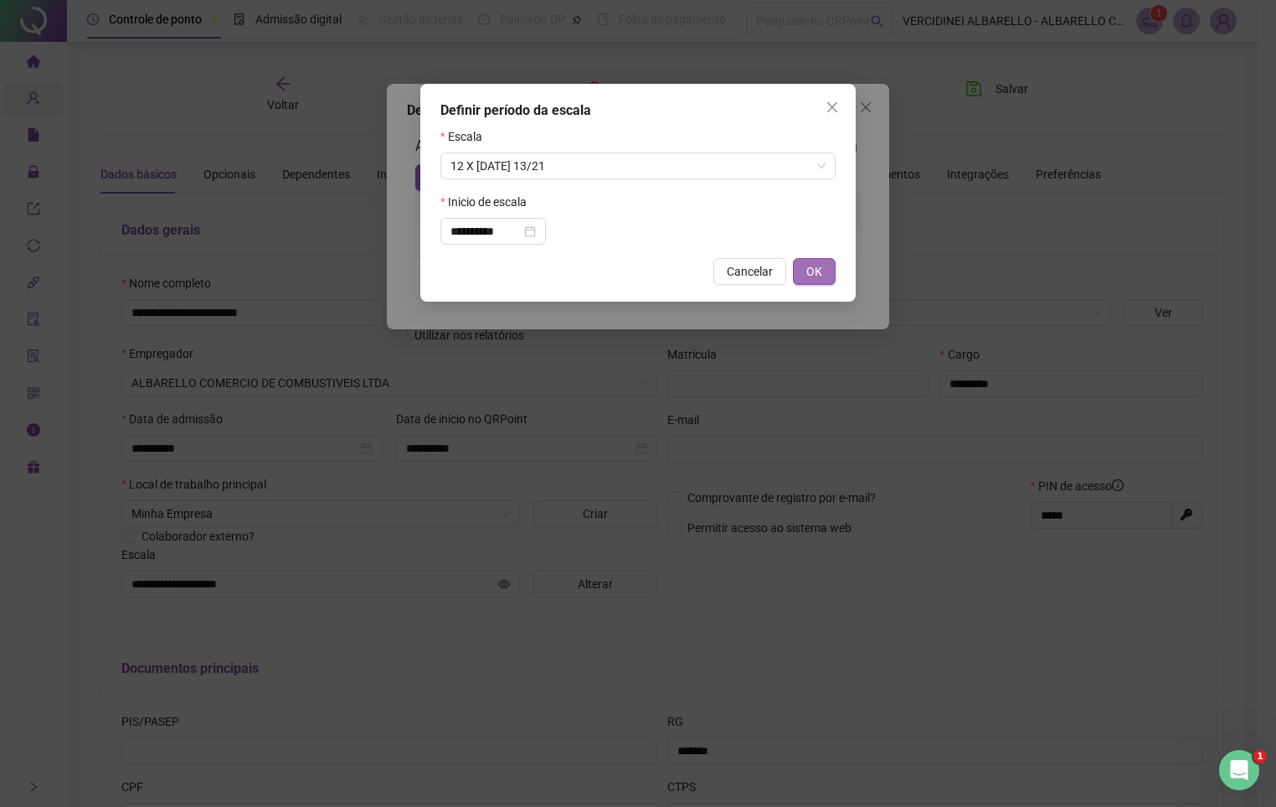
click at [820, 272] on span "OK" at bounding box center [815, 271] width 16 height 18
type input "**********"
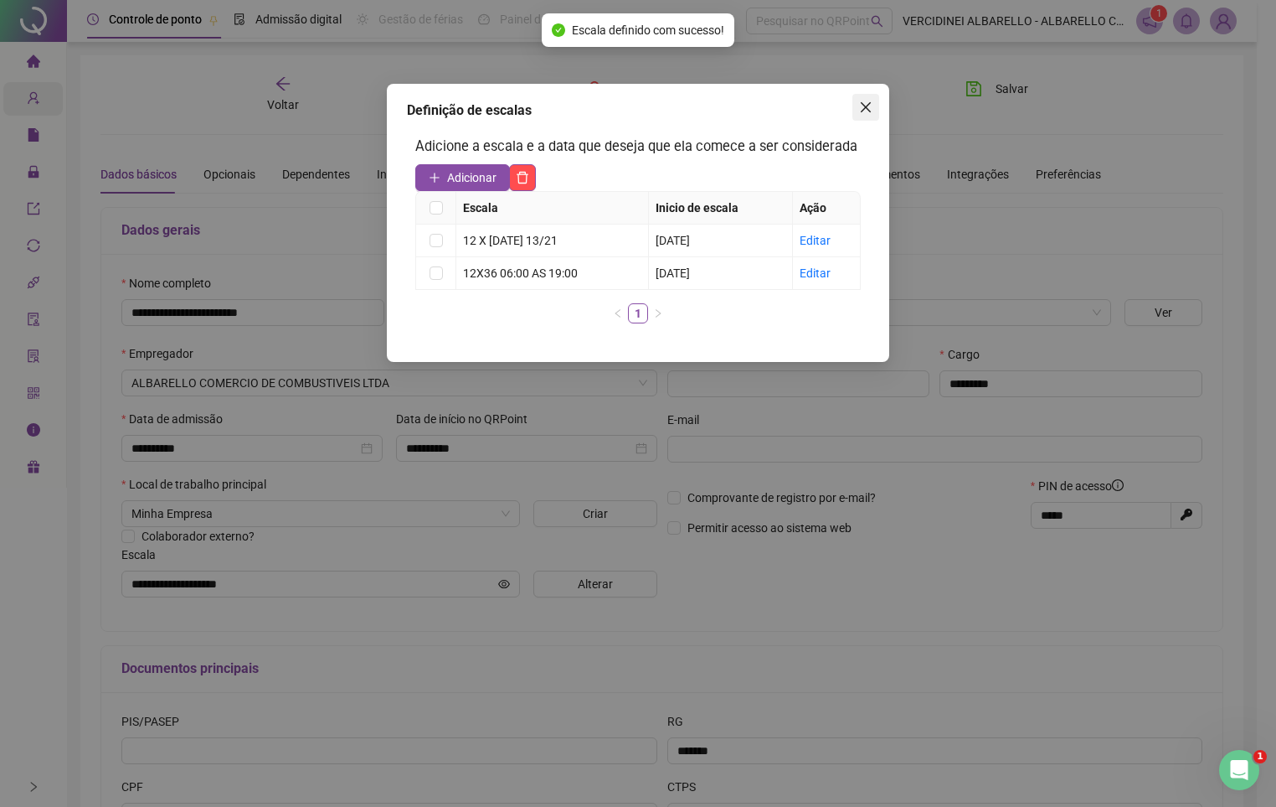
click at [860, 111] on icon "close" at bounding box center [865, 107] width 13 height 13
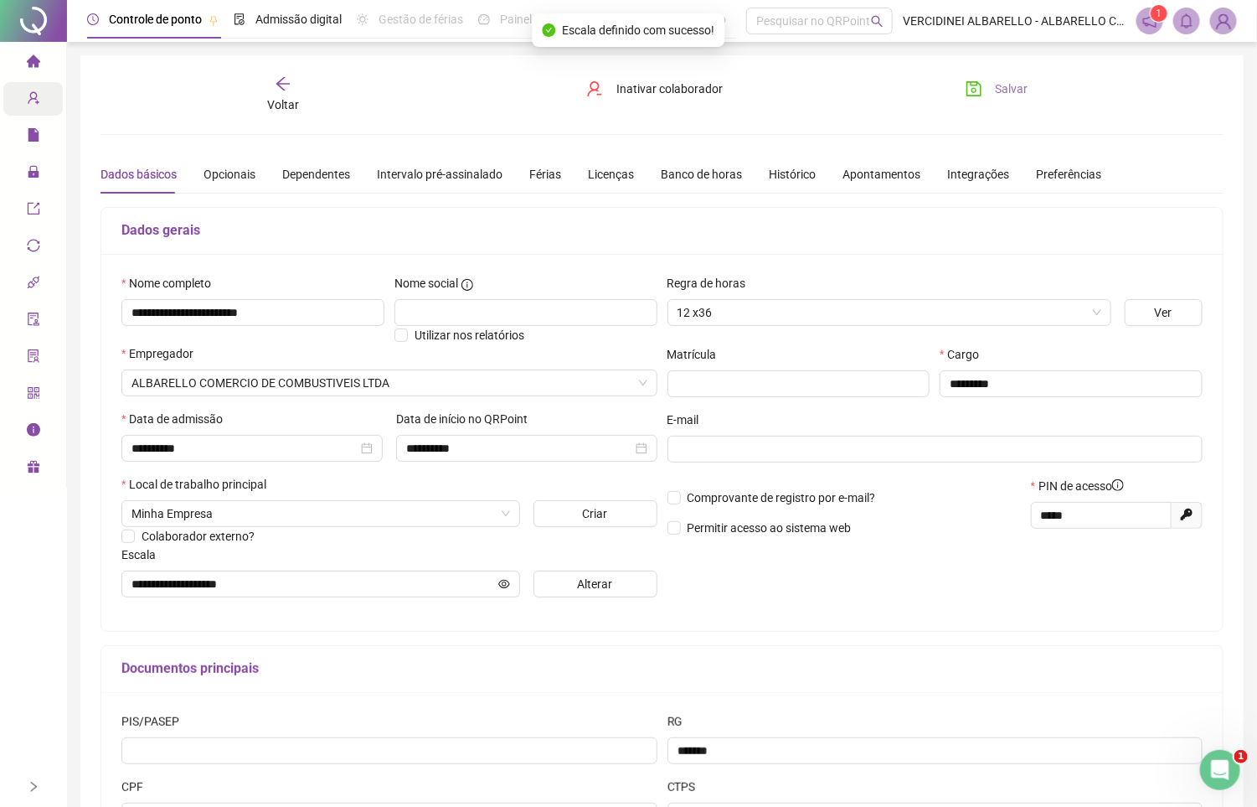
click at [1021, 95] on span "Salvar" at bounding box center [1012, 89] width 33 height 18
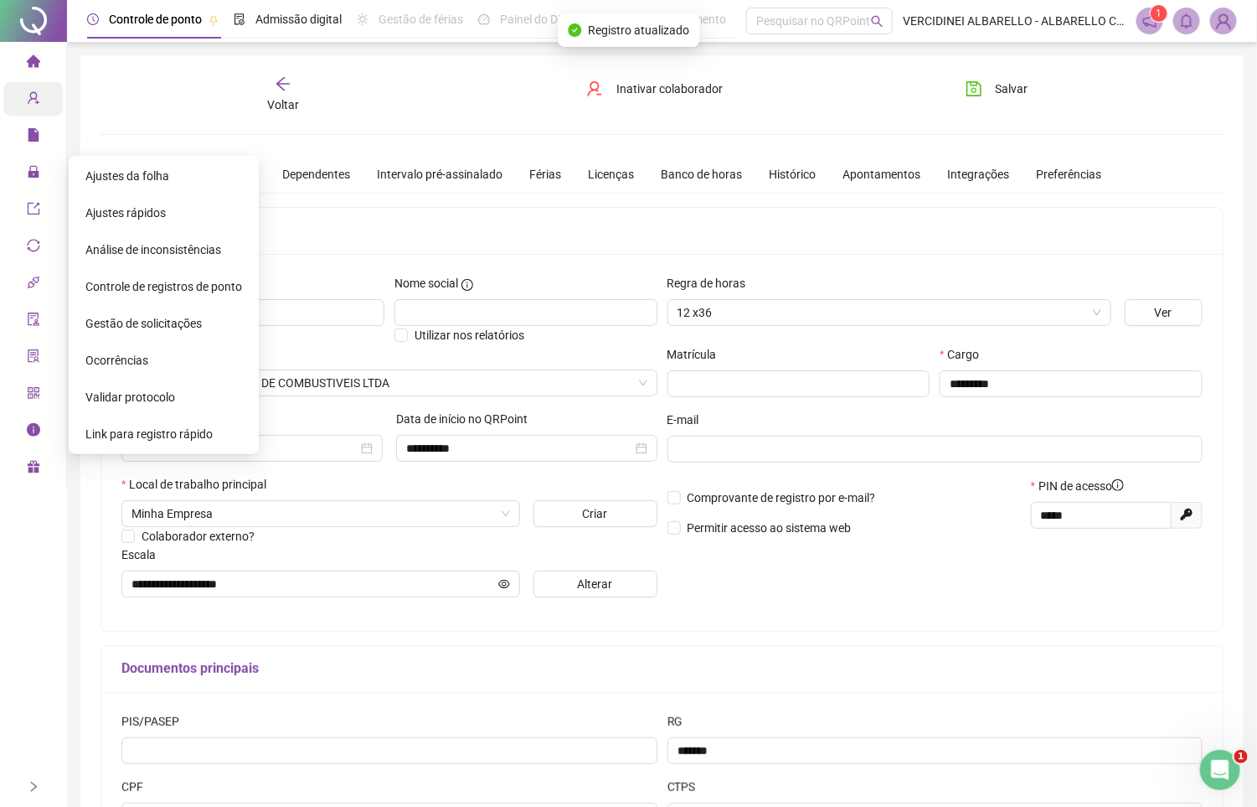
click at [124, 176] on span "Ajustes da folha" at bounding box center [127, 175] width 84 height 13
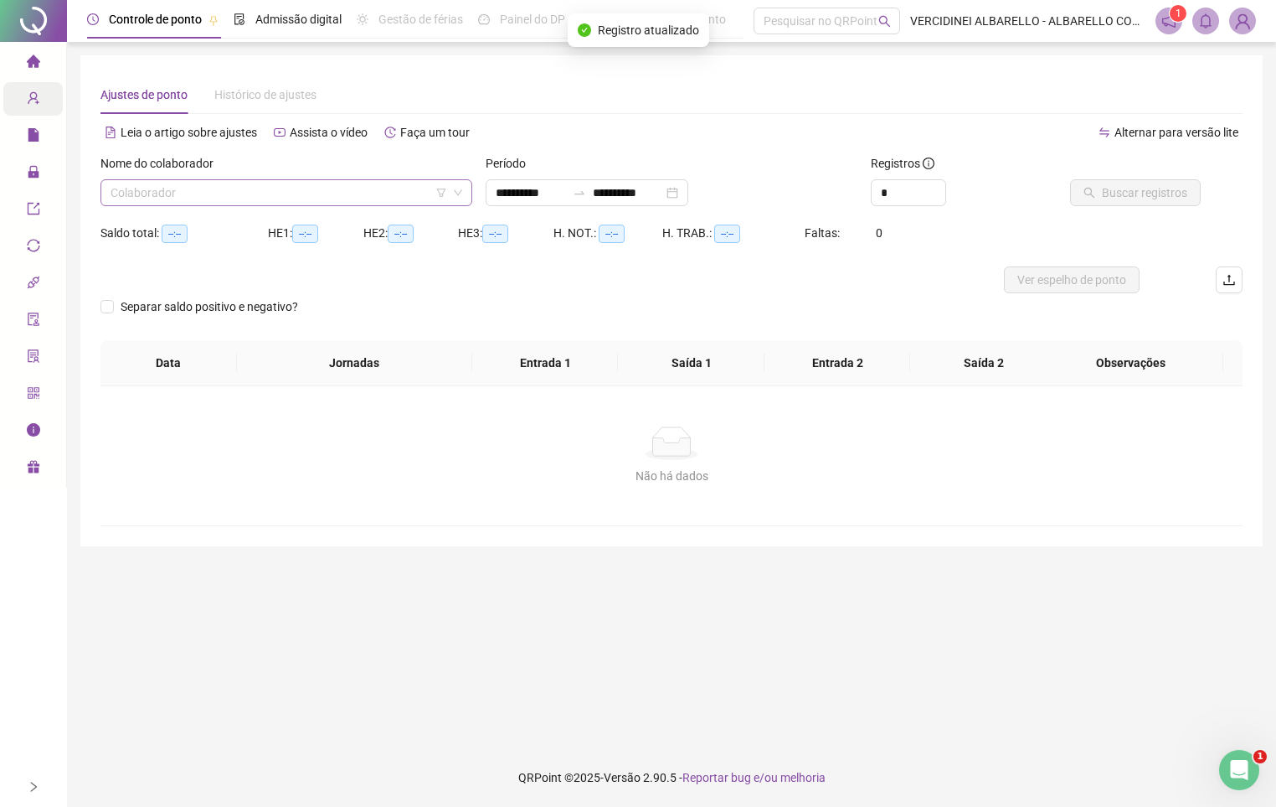
click at [177, 201] on input "search" at bounding box center [279, 192] width 337 height 25
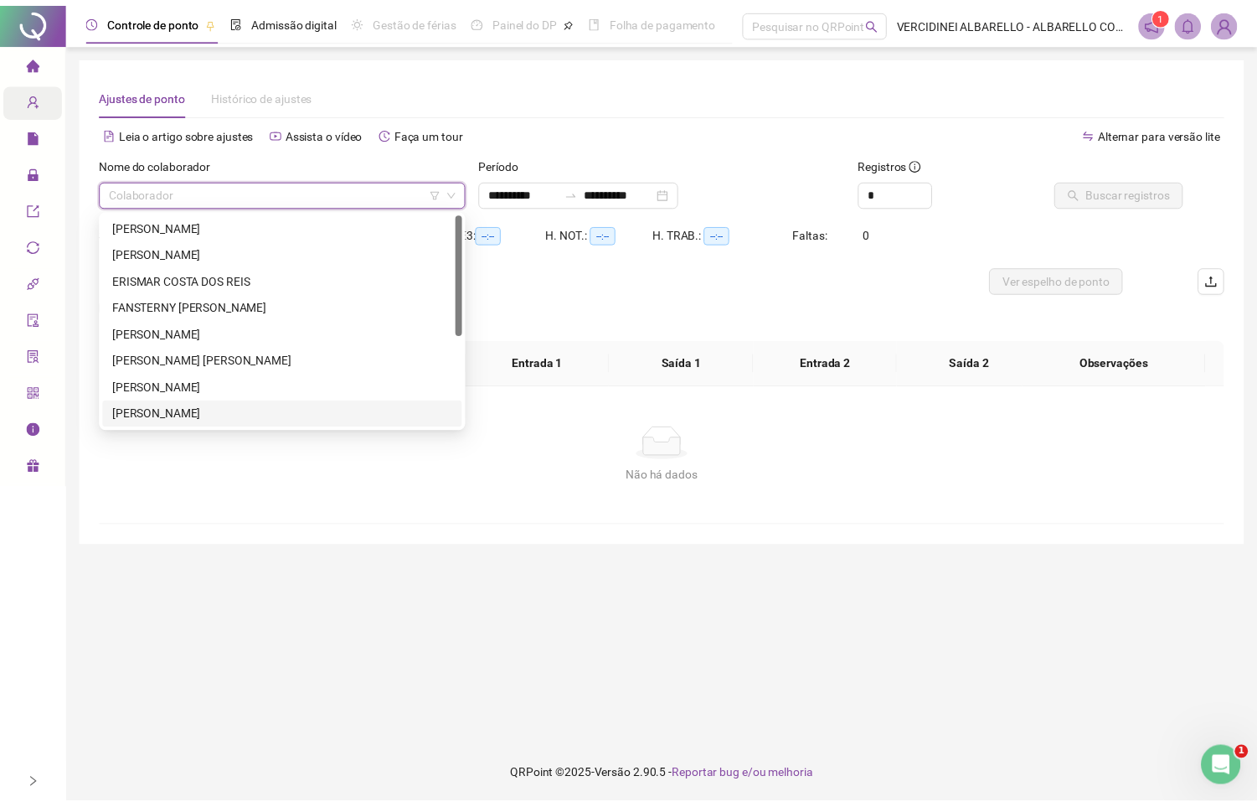
scroll to position [161, 0]
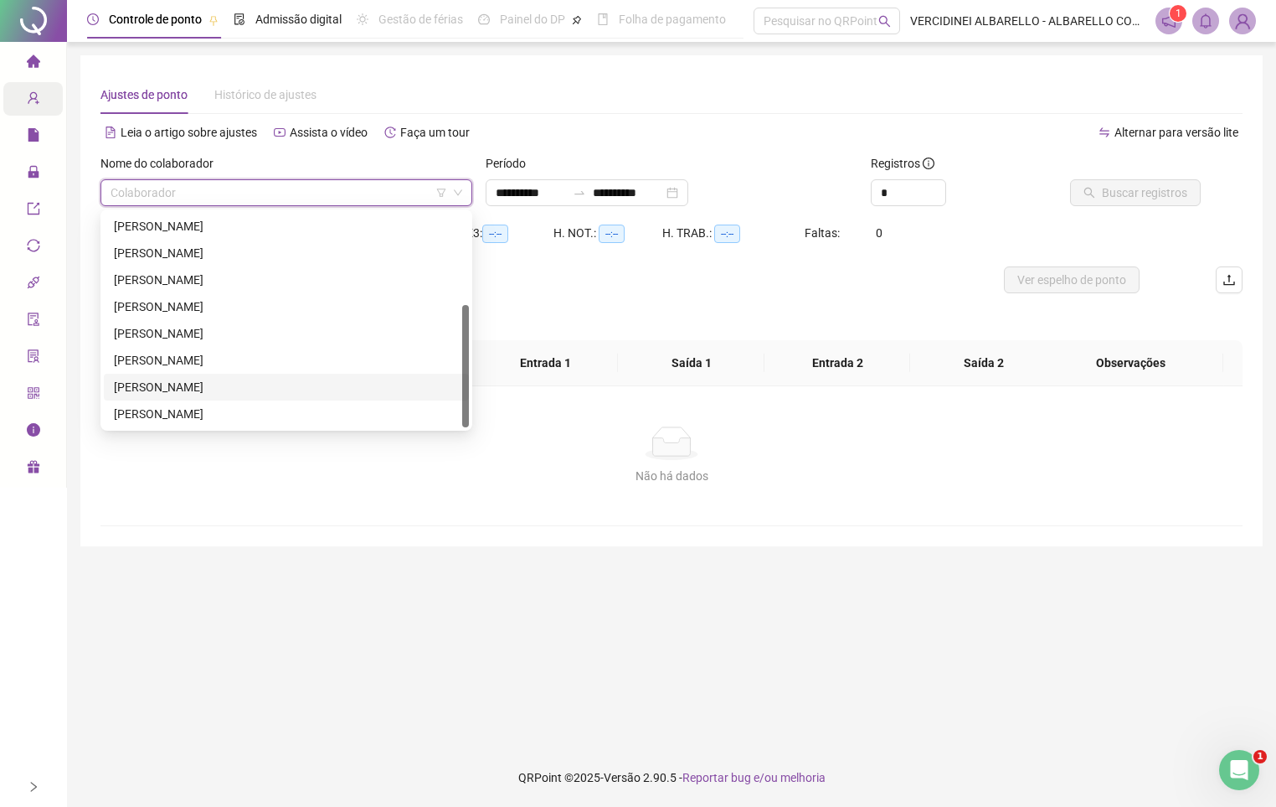
click at [182, 382] on div "[PERSON_NAME]" at bounding box center [286, 387] width 345 height 18
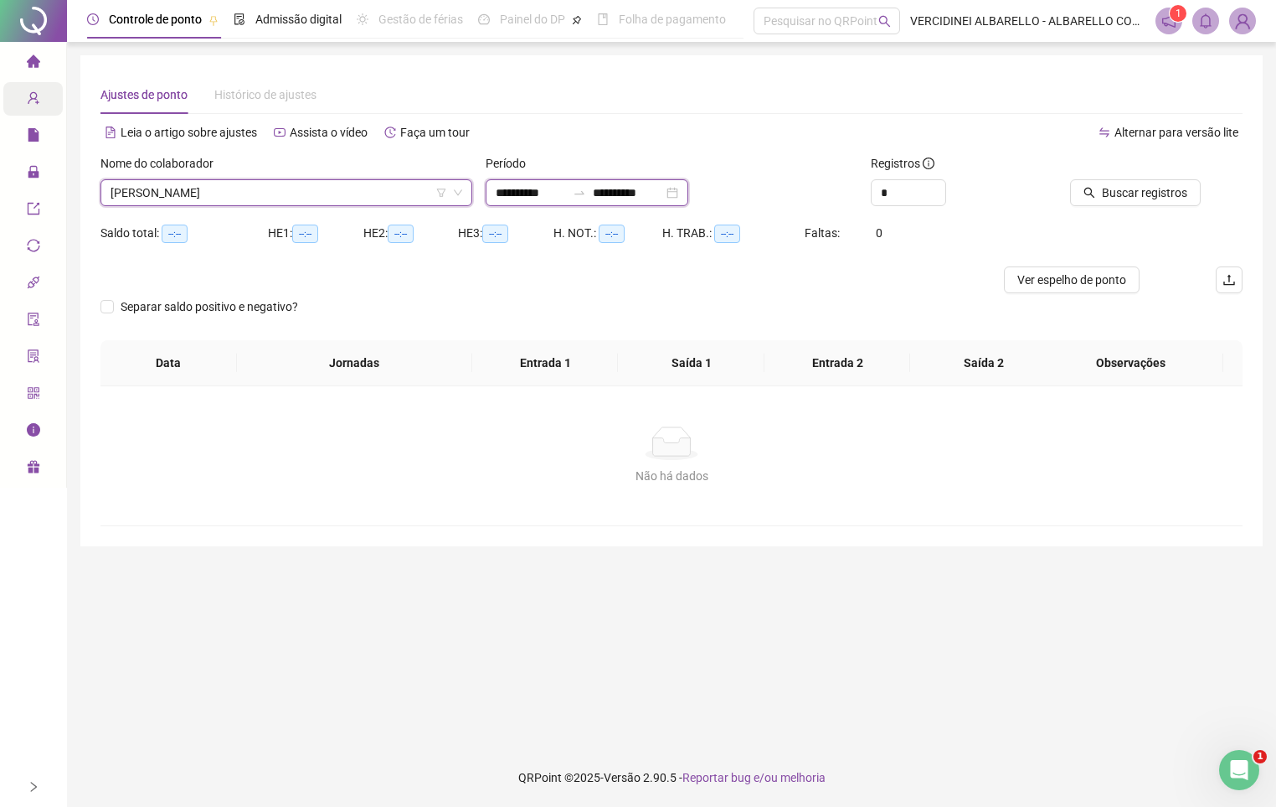
click at [659, 184] on input "**********" at bounding box center [628, 192] width 70 height 18
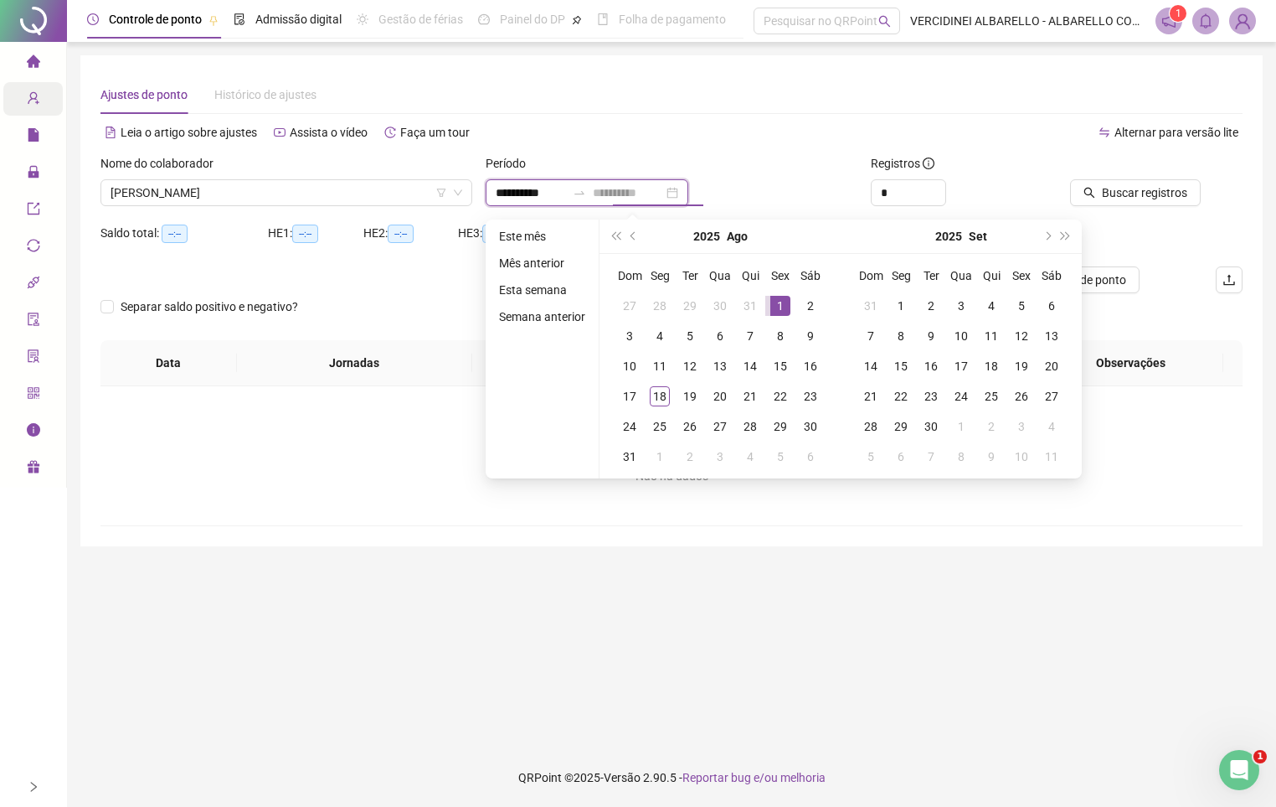
type input "**********"
click at [782, 300] on div "1" at bounding box center [781, 306] width 20 height 20
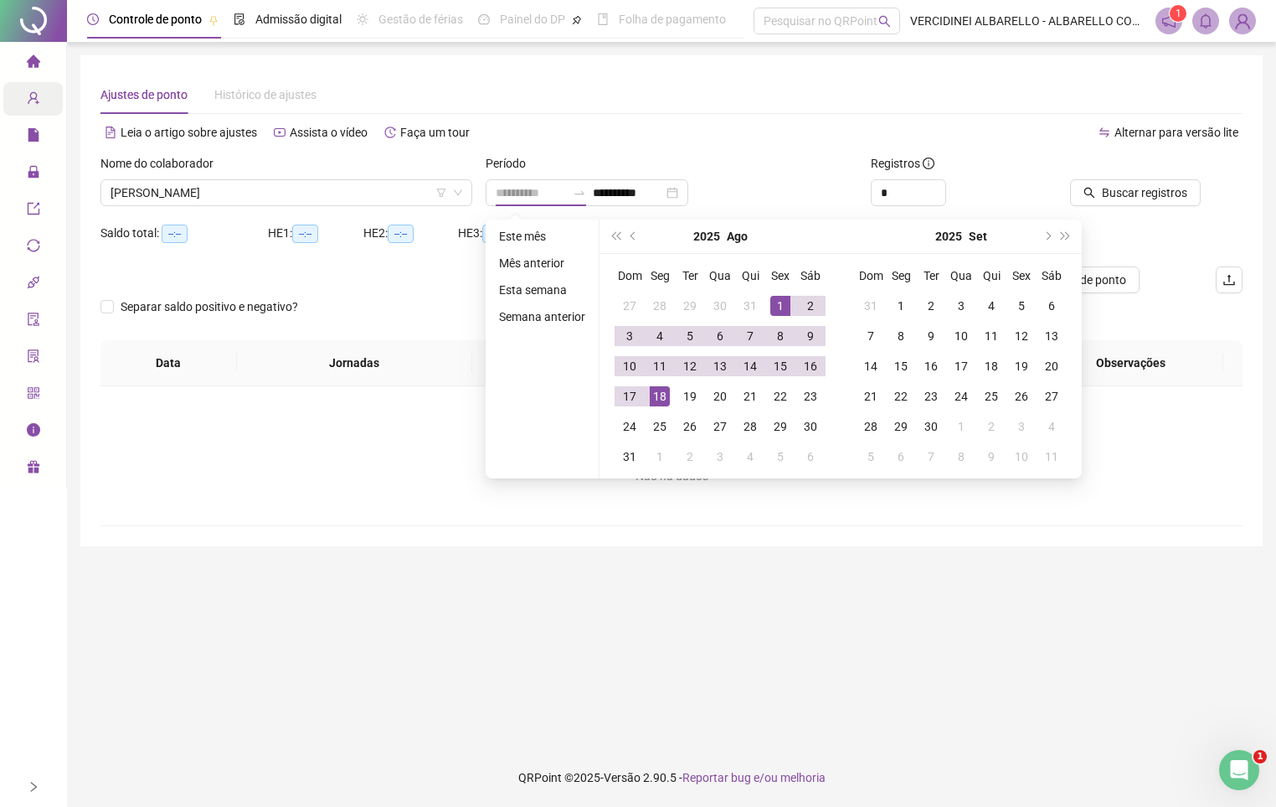
click at [661, 400] on div "18" at bounding box center [660, 396] width 20 height 20
type input "**********"
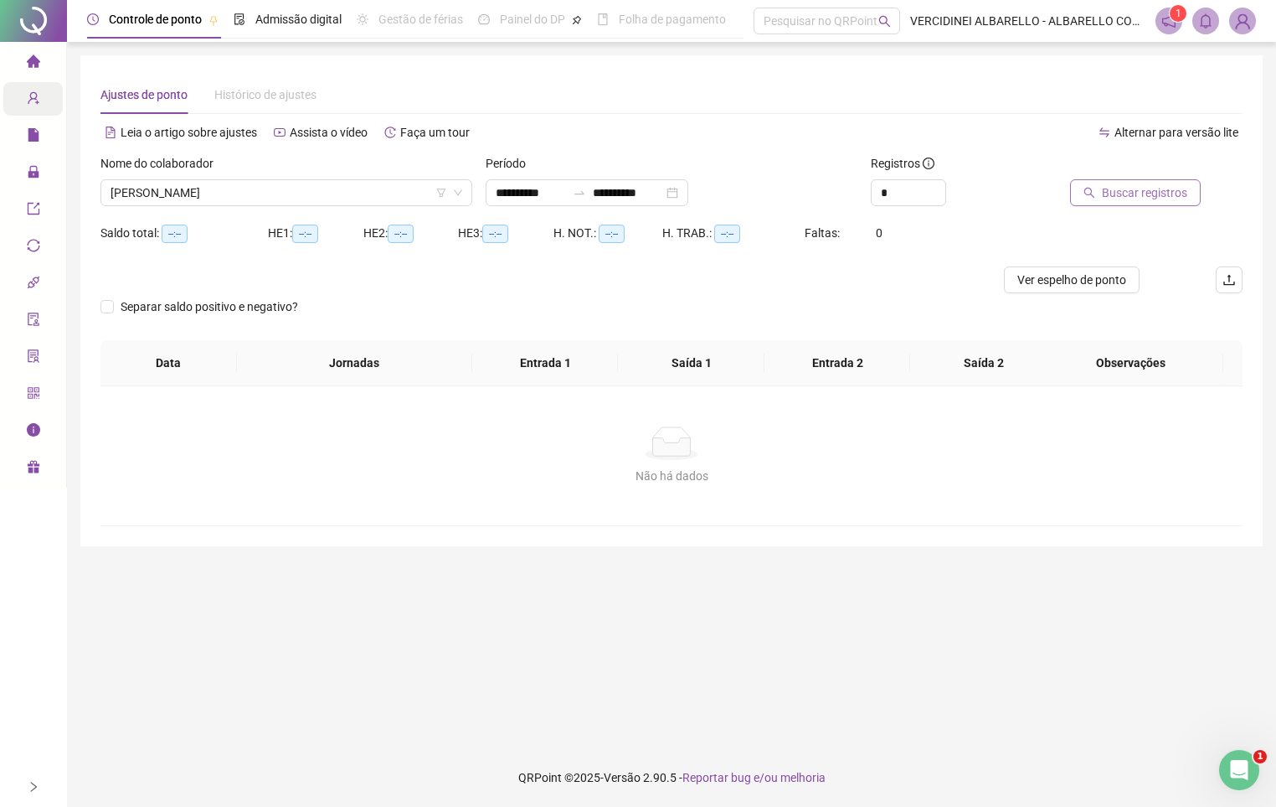
click at [1179, 193] on span "Buscar registros" at bounding box center [1144, 192] width 85 height 18
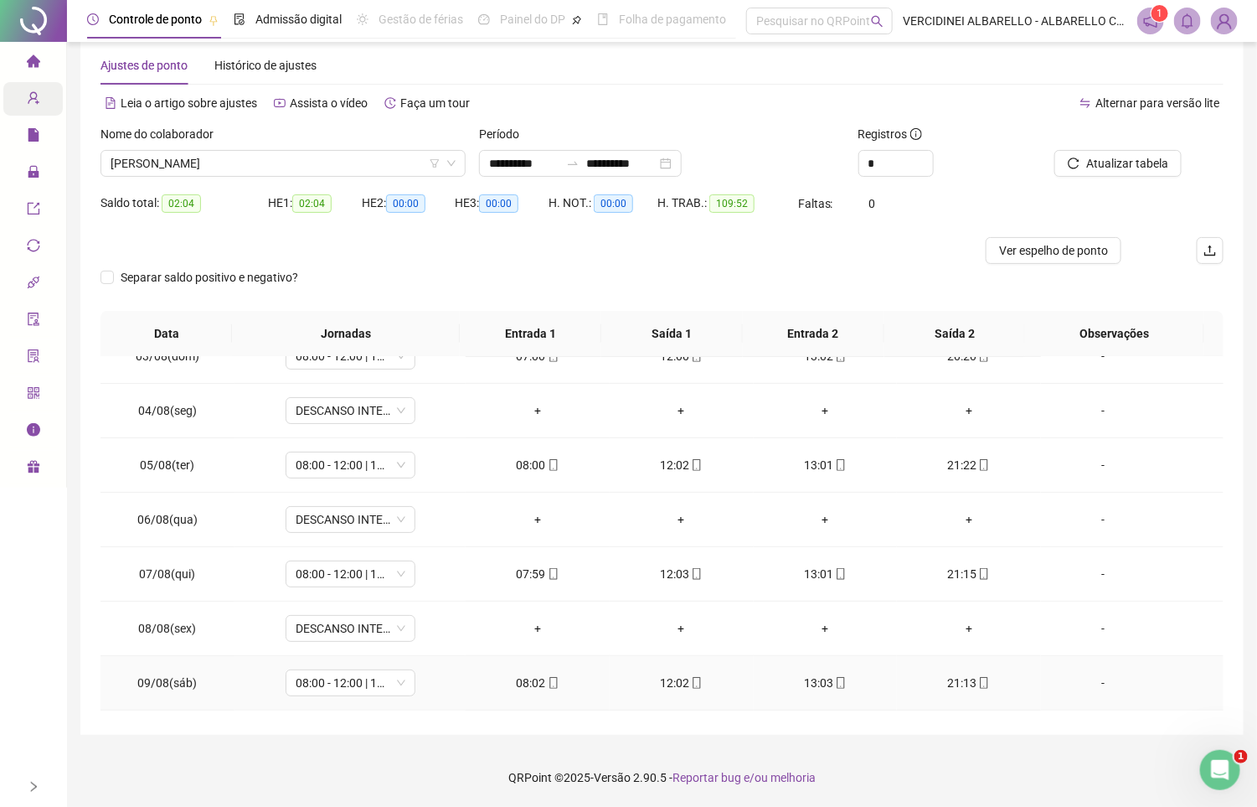
scroll to position [0, 0]
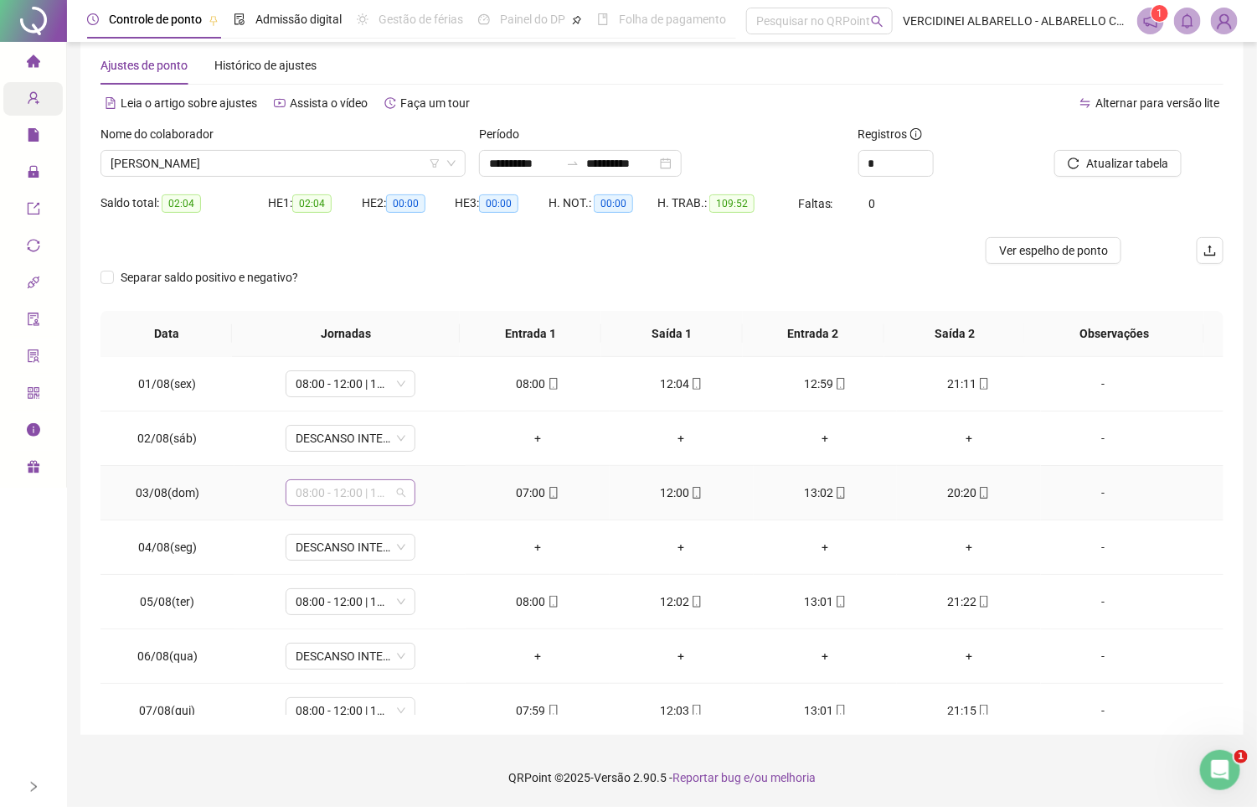
click at [338, 503] on span "08:00 - 12:00 | 13:00 - 21:00" at bounding box center [351, 492] width 110 height 25
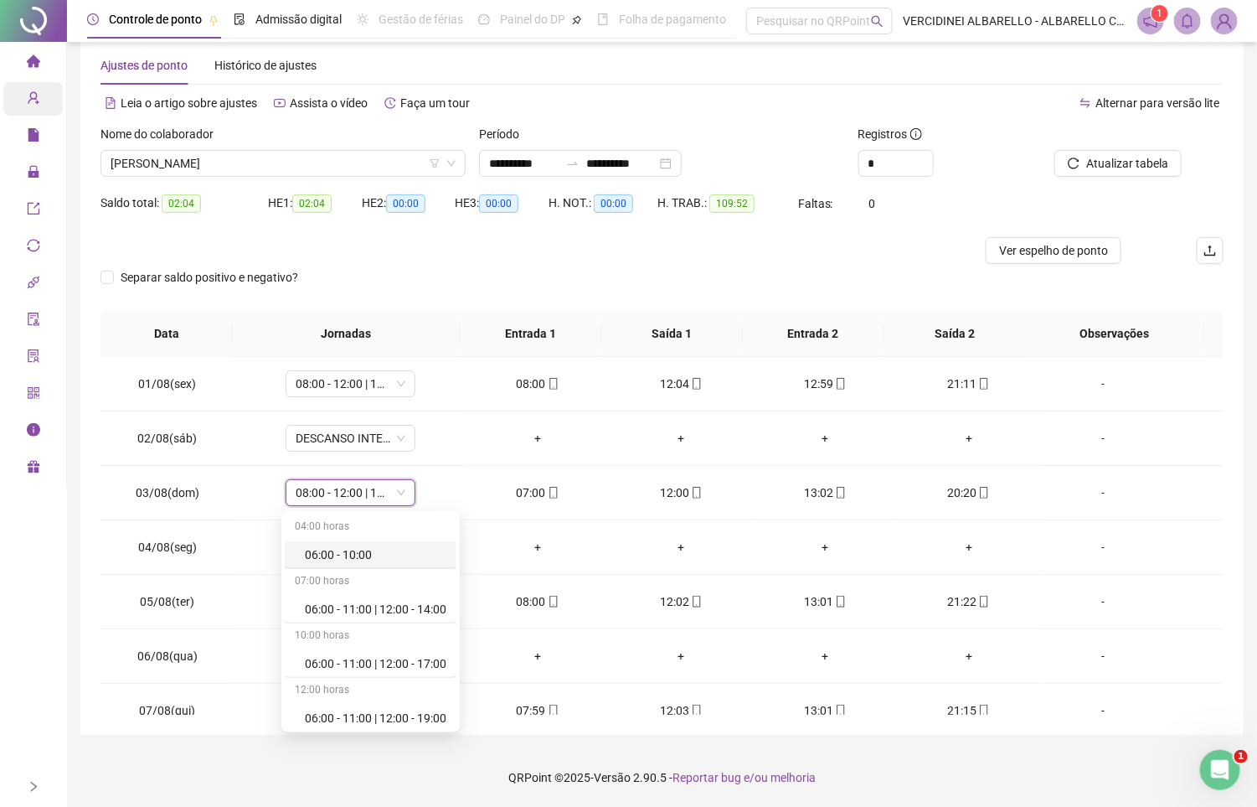
click at [433, 307] on div "Separar saldo positivo e negativo?" at bounding box center [662, 287] width 1123 height 47
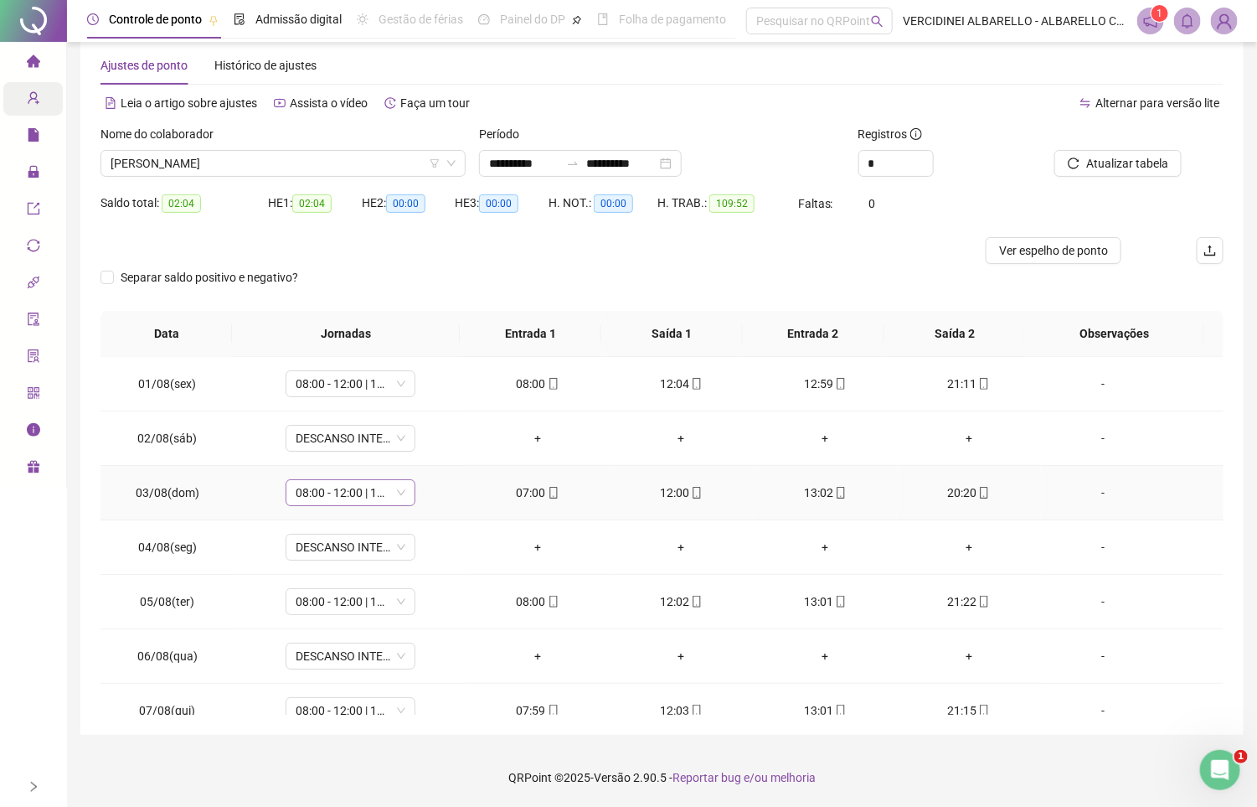
click at [332, 487] on span "08:00 - 12:00 | 13:00 - 21:00" at bounding box center [351, 492] width 110 height 25
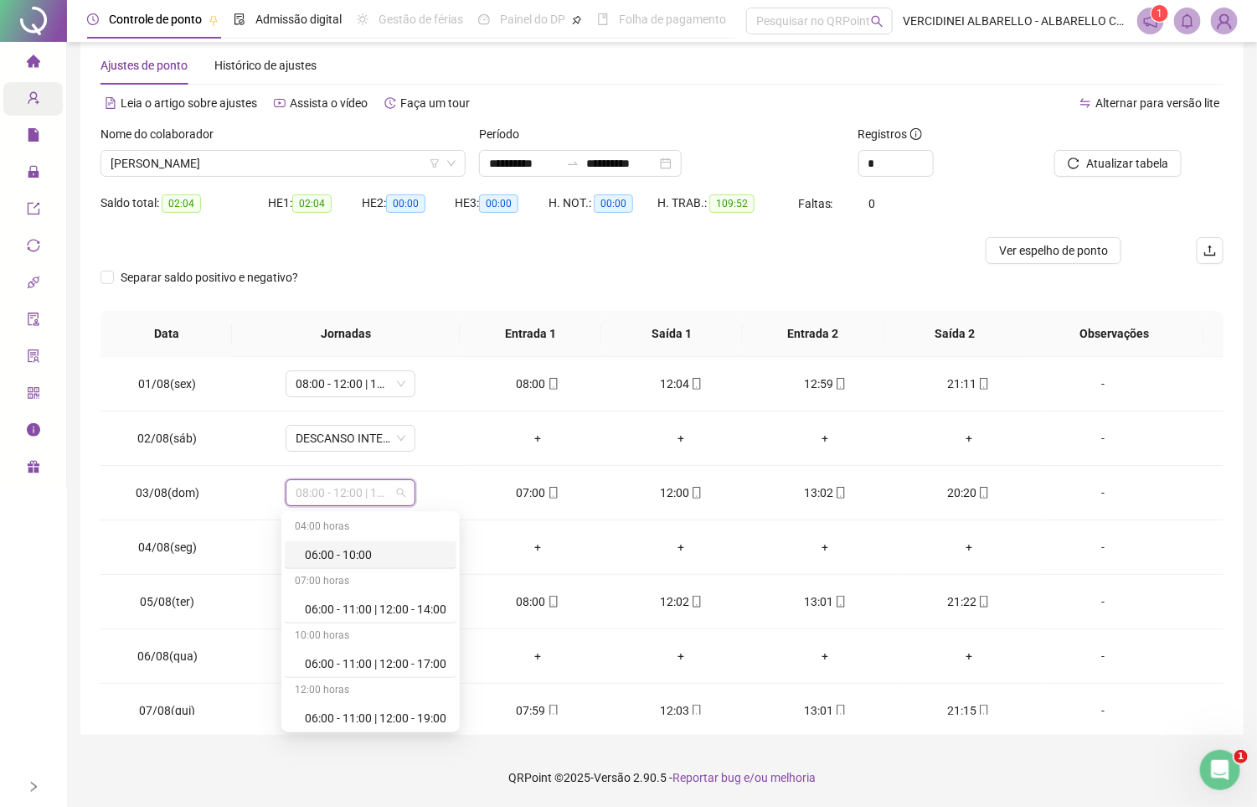
click at [495, 188] on div "**********" at bounding box center [661, 157] width 379 height 65
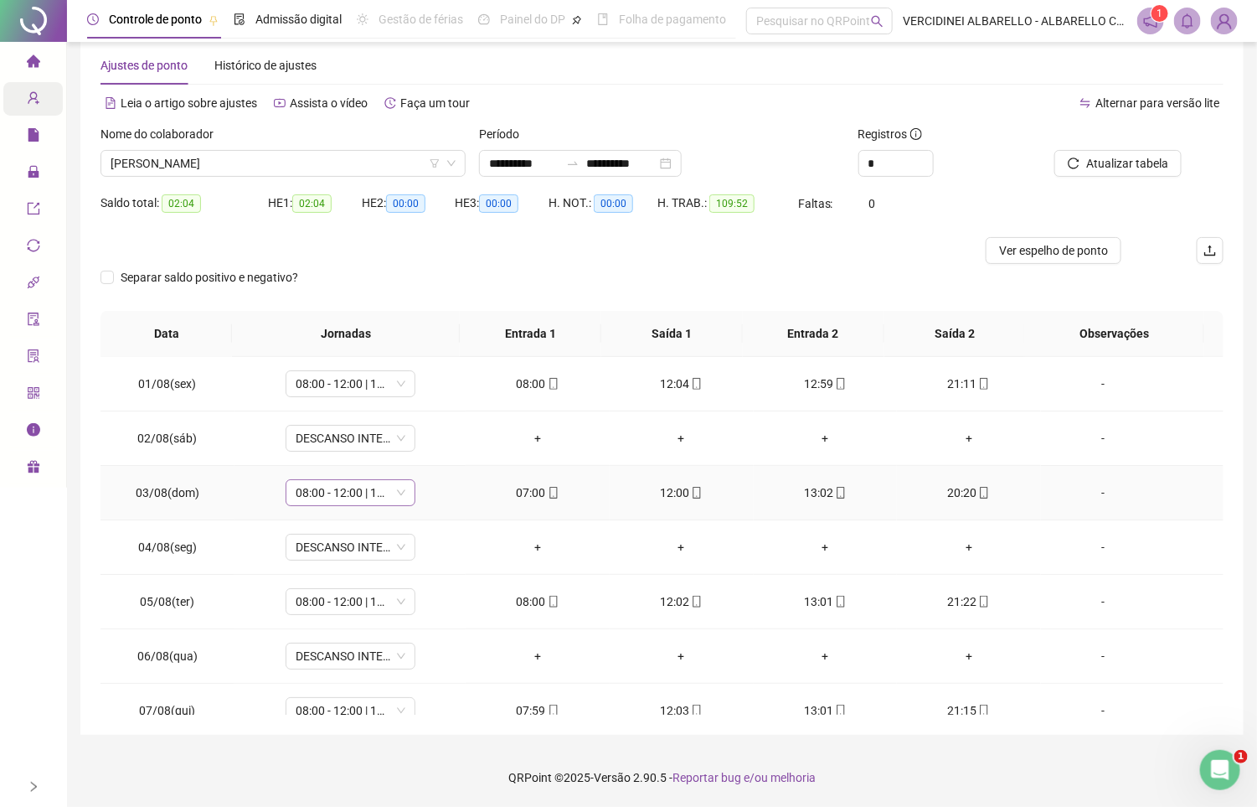
click at [325, 496] on span "08:00 - 12:00 | 13:00 - 21:00" at bounding box center [351, 492] width 110 height 25
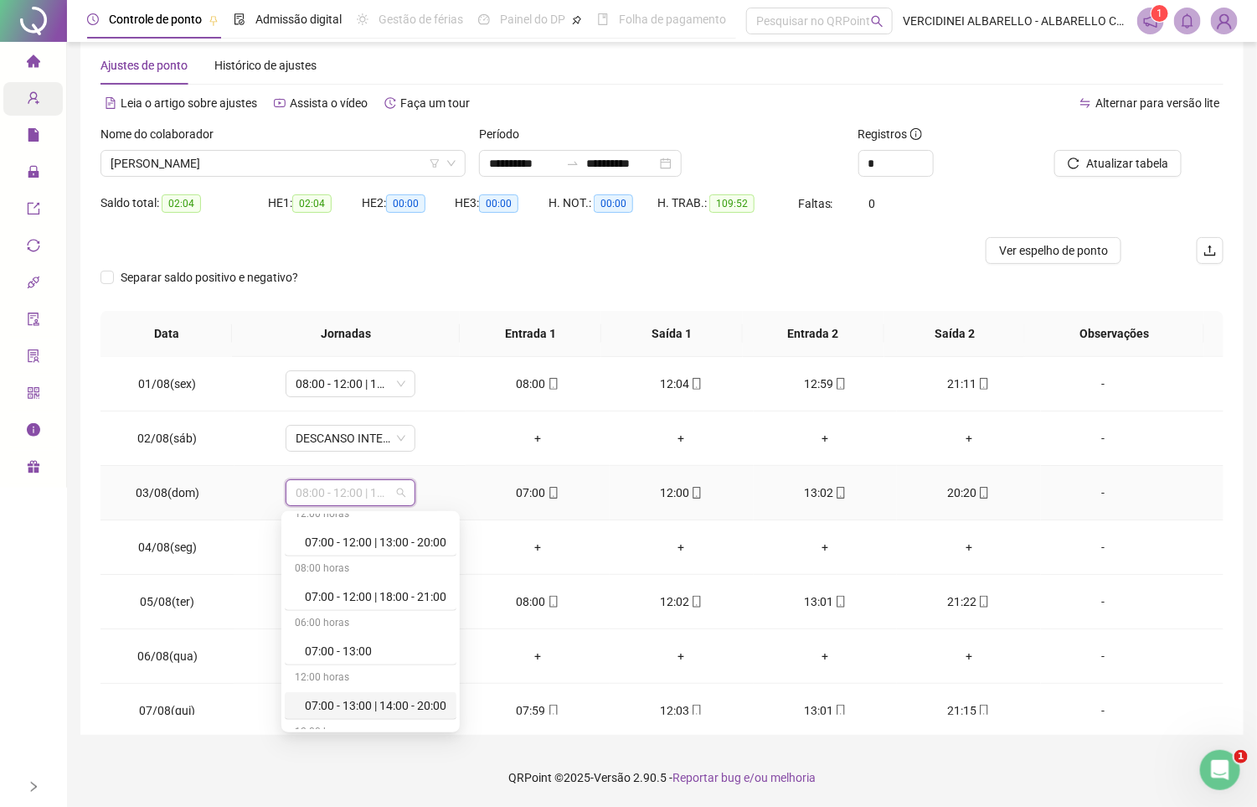
scroll to position [628, 0]
click at [440, 585] on div "07:00 - 12:00 | 13:00 - 20:00" at bounding box center [376, 579] width 142 height 18
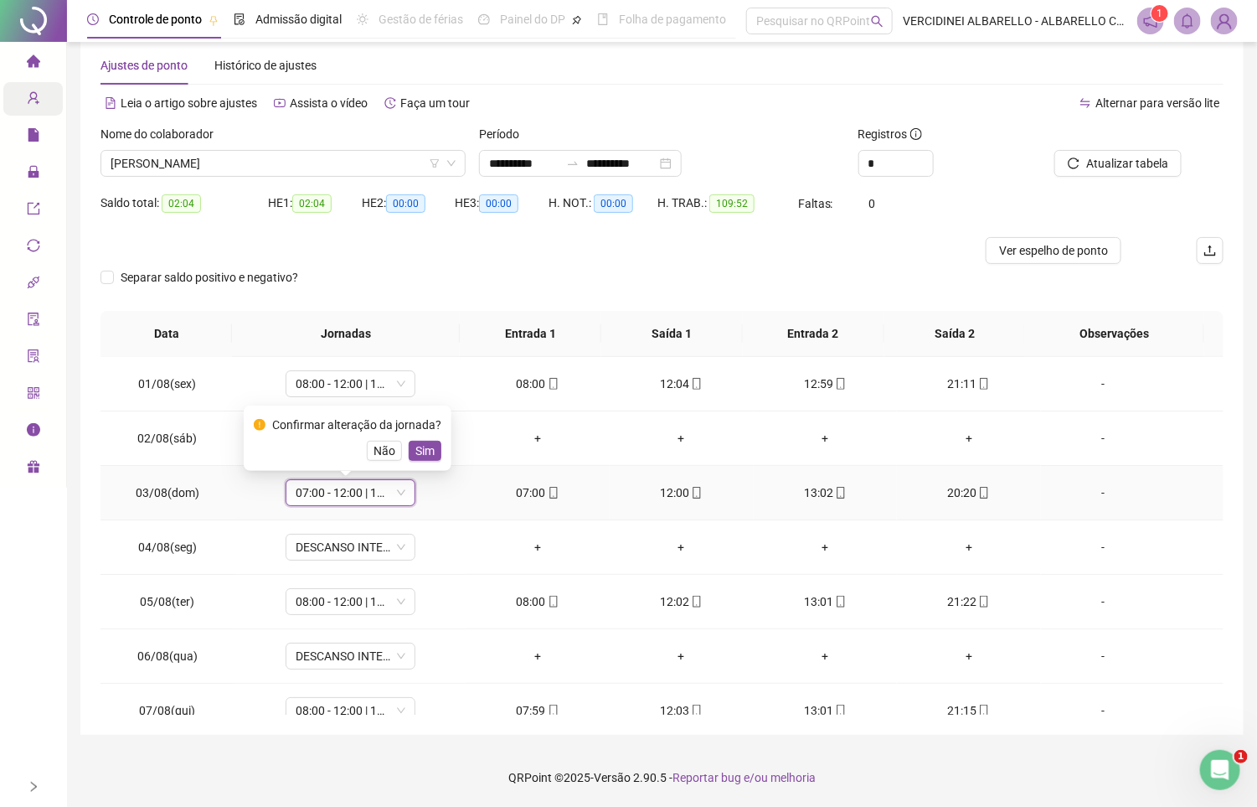
click at [413, 437] on div "Confirmar alteração da jornada? Não Sim" at bounding box center [348, 437] width 188 height 45
click at [422, 447] on span "Sim" at bounding box center [424, 450] width 19 height 18
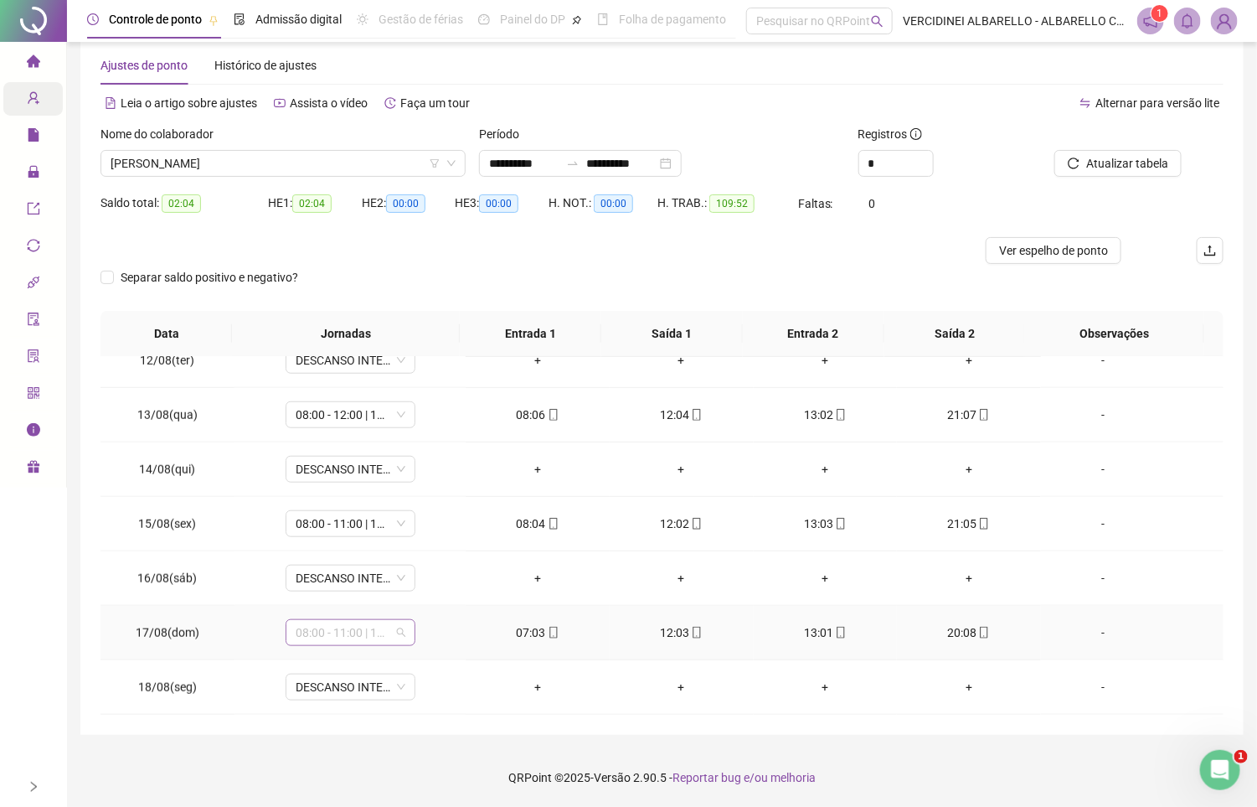
click at [365, 634] on span "08:00 - 11:00 | 12:00 - 21:00" at bounding box center [351, 632] width 110 height 25
click at [427, 473] on div "07:00 - 12:00 | 13:00 - 20:00" at bounding box center [376, 465] width 142 height 18
click at [427, 584] on span "Sim" at bounding box center [424, 590] width 19 height 18
click at [1139, 167] on span "Atualizar tabela" at bounding box center [1127, 163] width 82 height 18
